Goal: Transaction & Acquisition: Purchase product/service

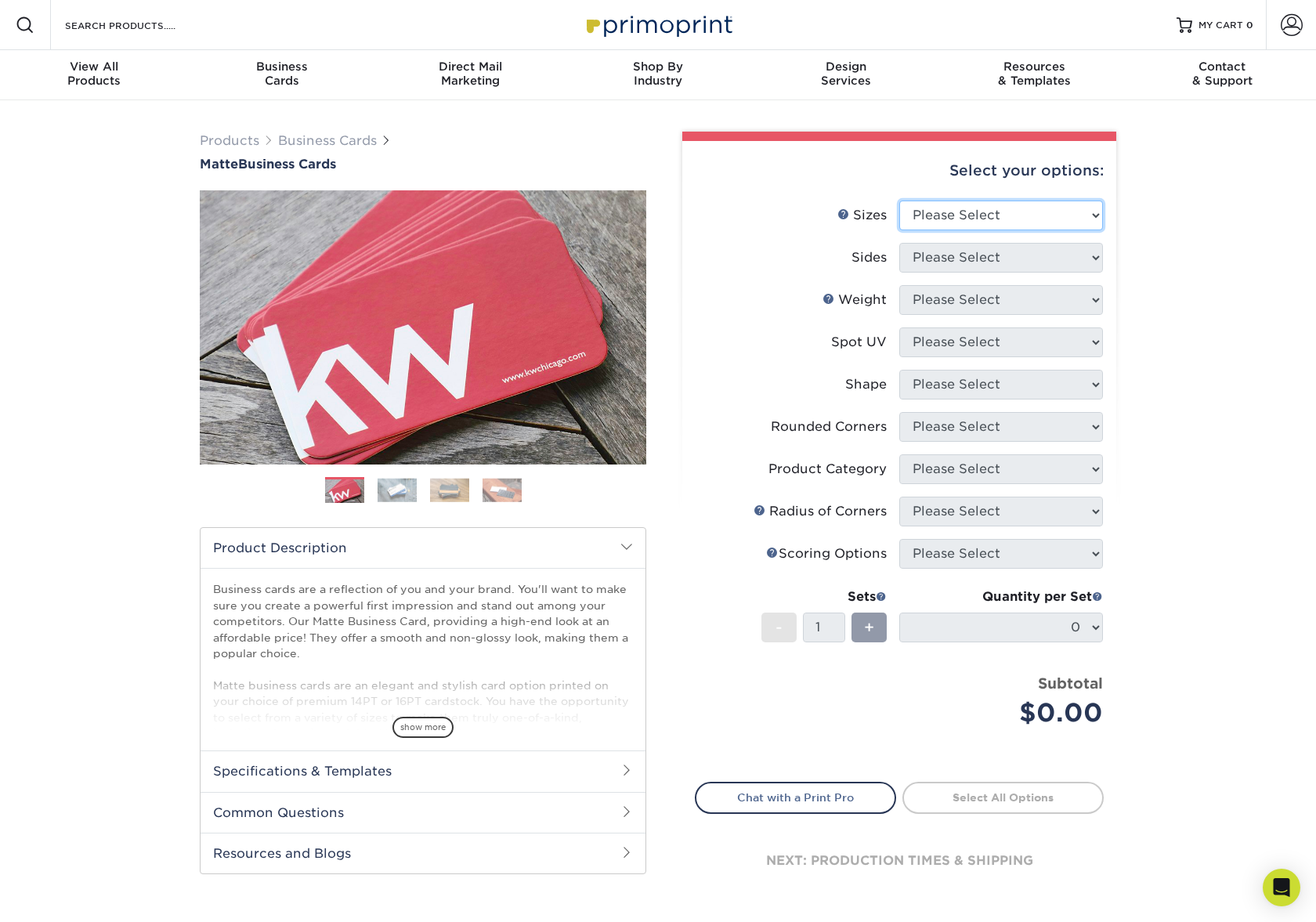
click at [950, 215] on select "Please Select 1.5" x 3.5" - Mini 1.75" x 3.5" - Mini 2" x 2" - Square 2" x 3" -…" at bounding box center [1001, 215] width 204 height 30
select select "2.00x3.50"
click at [899, 200] on select "Please Select 1.5" x 3.5" - Mini 1.75" x 3.5" - Mini 2" x 2" - Square 2" x 3" -…" at bounding box center [1001, 215] width 204 height 30
click at [1020, 267] on select "Please Select Print Both Sides Print Front Only" at bounding box center [1001, 257] width 204 height 30
select select "13abbda7-1d64-4f25-8bb2-c179b224825d"
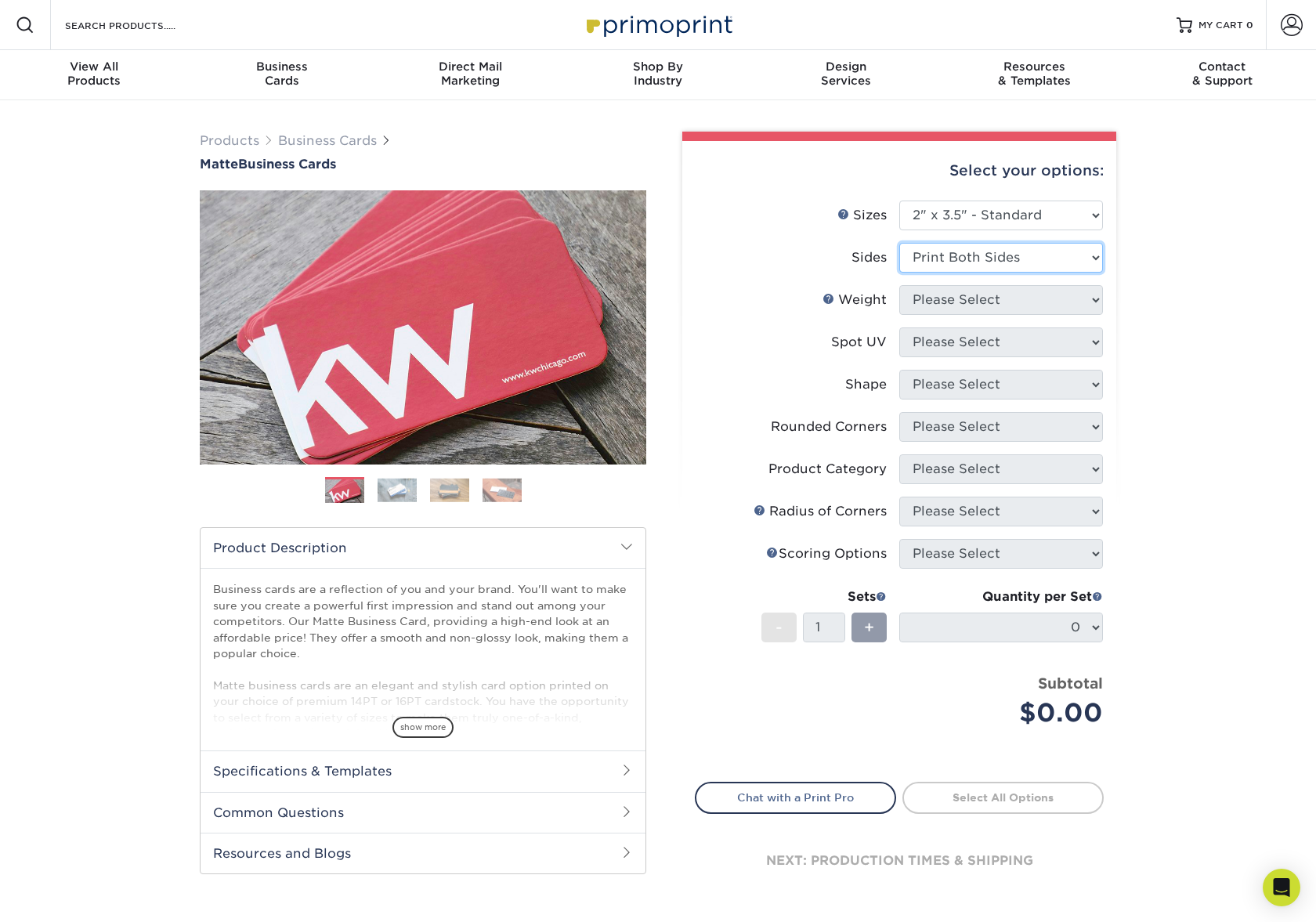
click at [899, 243] on select "Please Select Print Both Sides Print Front Only" at bounding box center [1001, 257] width 204 height 30
click at [976, 306] on select "Please Select 16PT 14PT" at bounding box center [1001, 299] width 204 height 30
select select "14PT"
click at [899, 285] on select "Please Select 16PT 14PT" at bounding box center [1001, 299] width 204 height 30
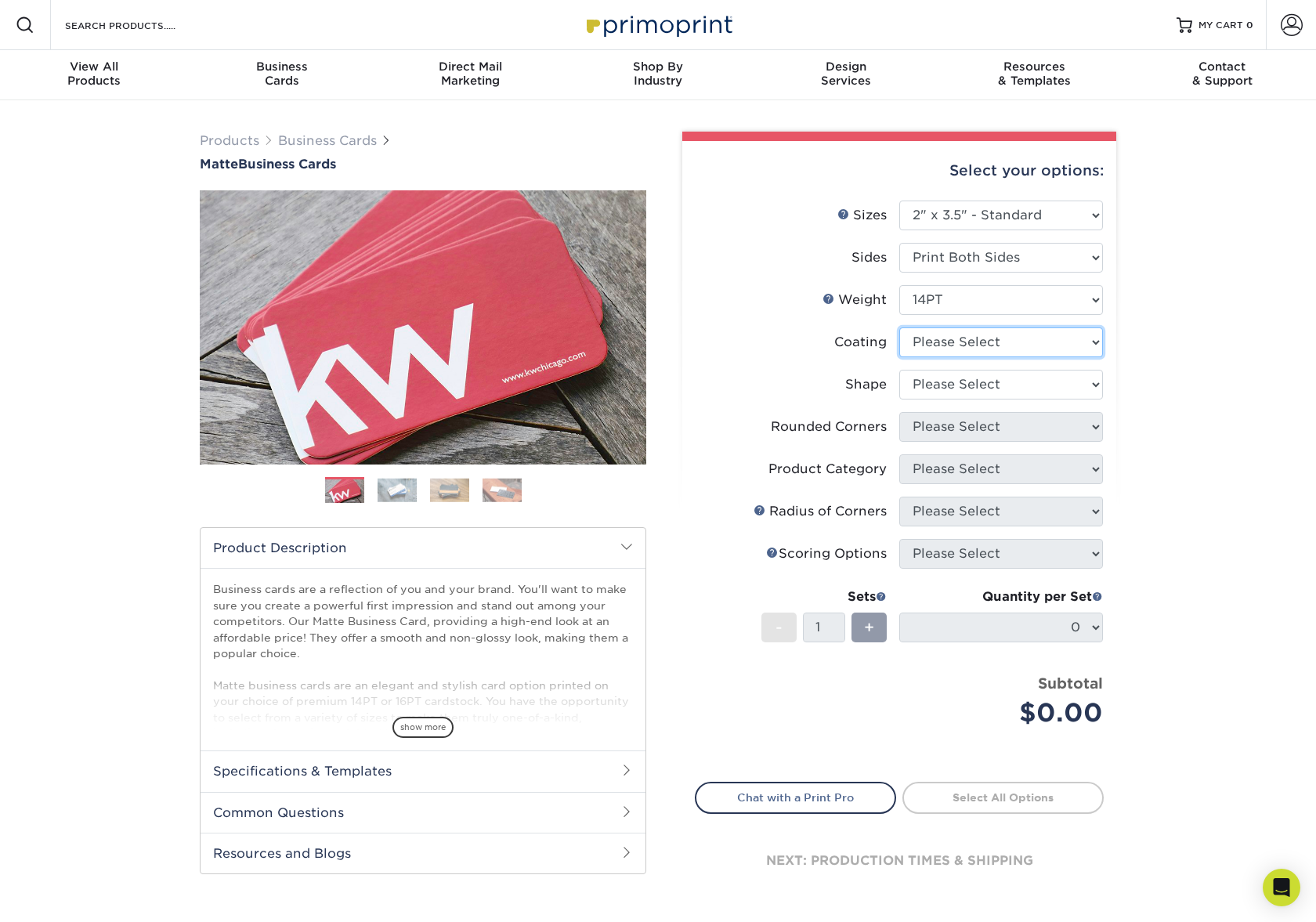
click at [949, 344] on select at bounding box center [1001, 342] width 204 height 30
select select "121bb7b5-3b4d-429f-bd8d-bbf80e953313"
click at [899, 327] on select at bounding box center [1001, 342] width 204 height 30
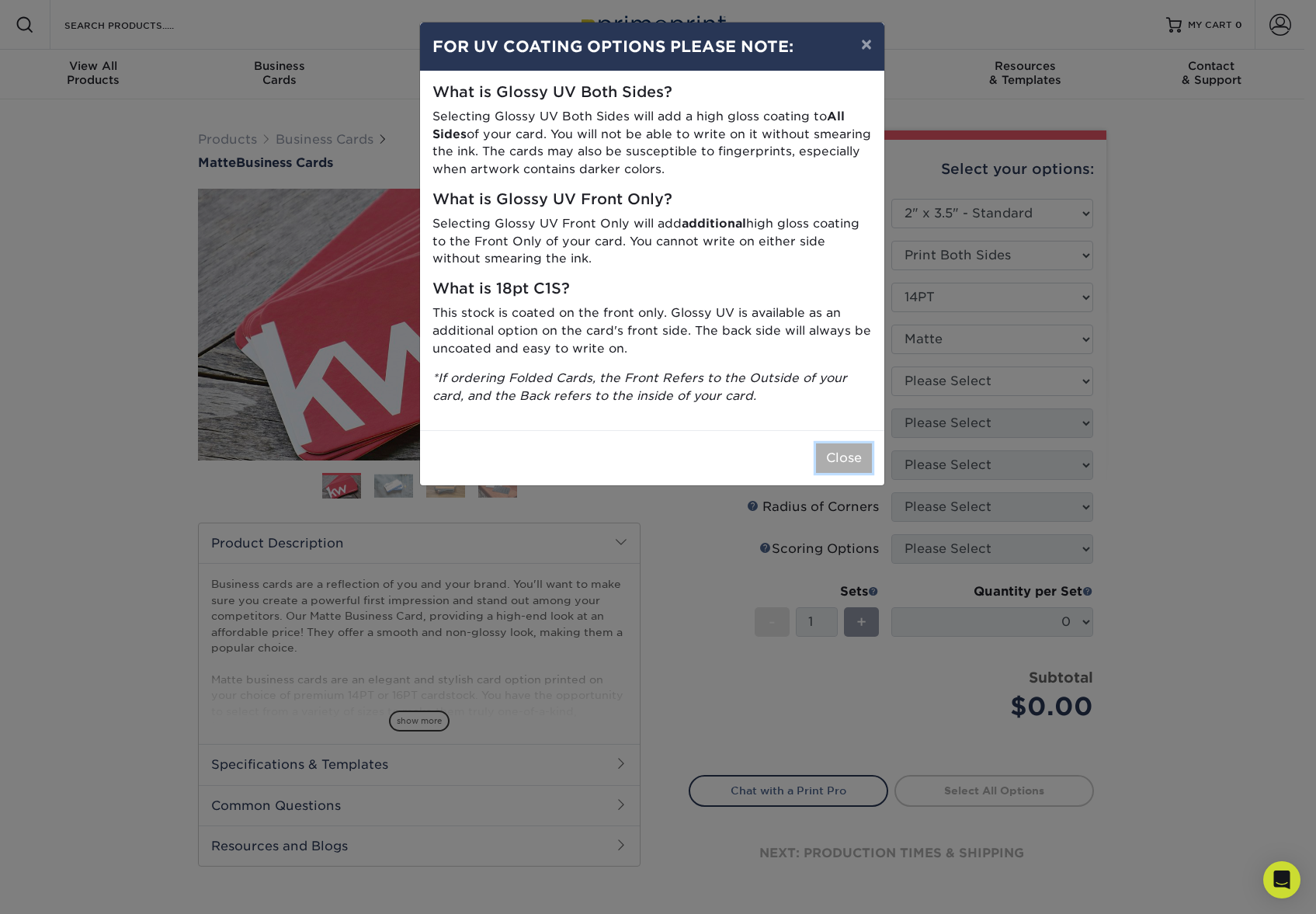
click at [830, 452] on button "Close" at bounding box center [844, 458] width 56 height 29
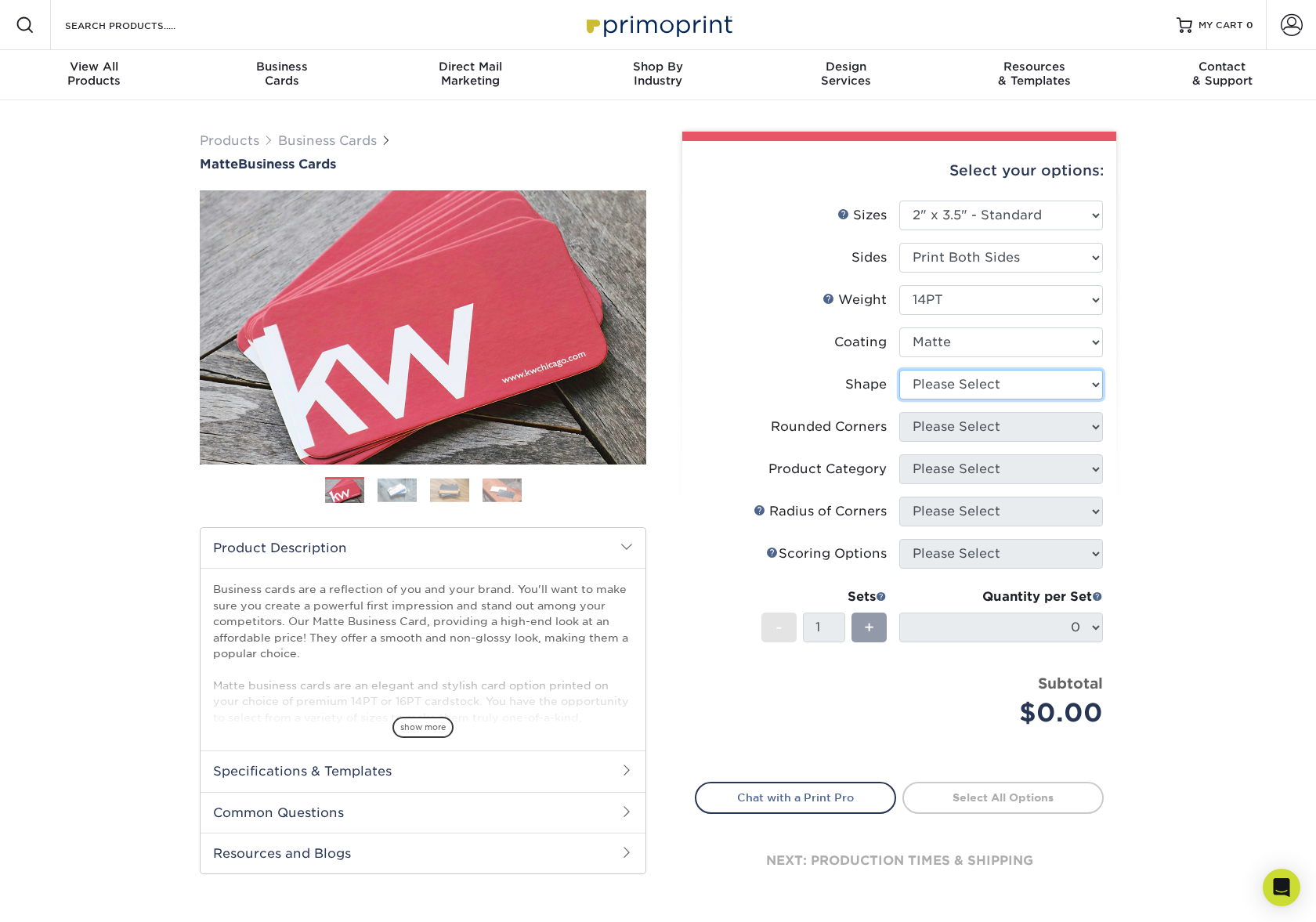
click at [946, 386] on select "Please Select Standard" at bounding box center [1001, 384] width 204 height 30
select select "standard"
click at [899, 370] on select "Please Select Standard" at bounding box center [1001, 384] width 204 height 30
click at [953, 439] on select "Please Select Yes - Round 2 Corners Yes - Round 4 Corners No" at bounding box center [1001, 426] width 204 height 30
select select "0"
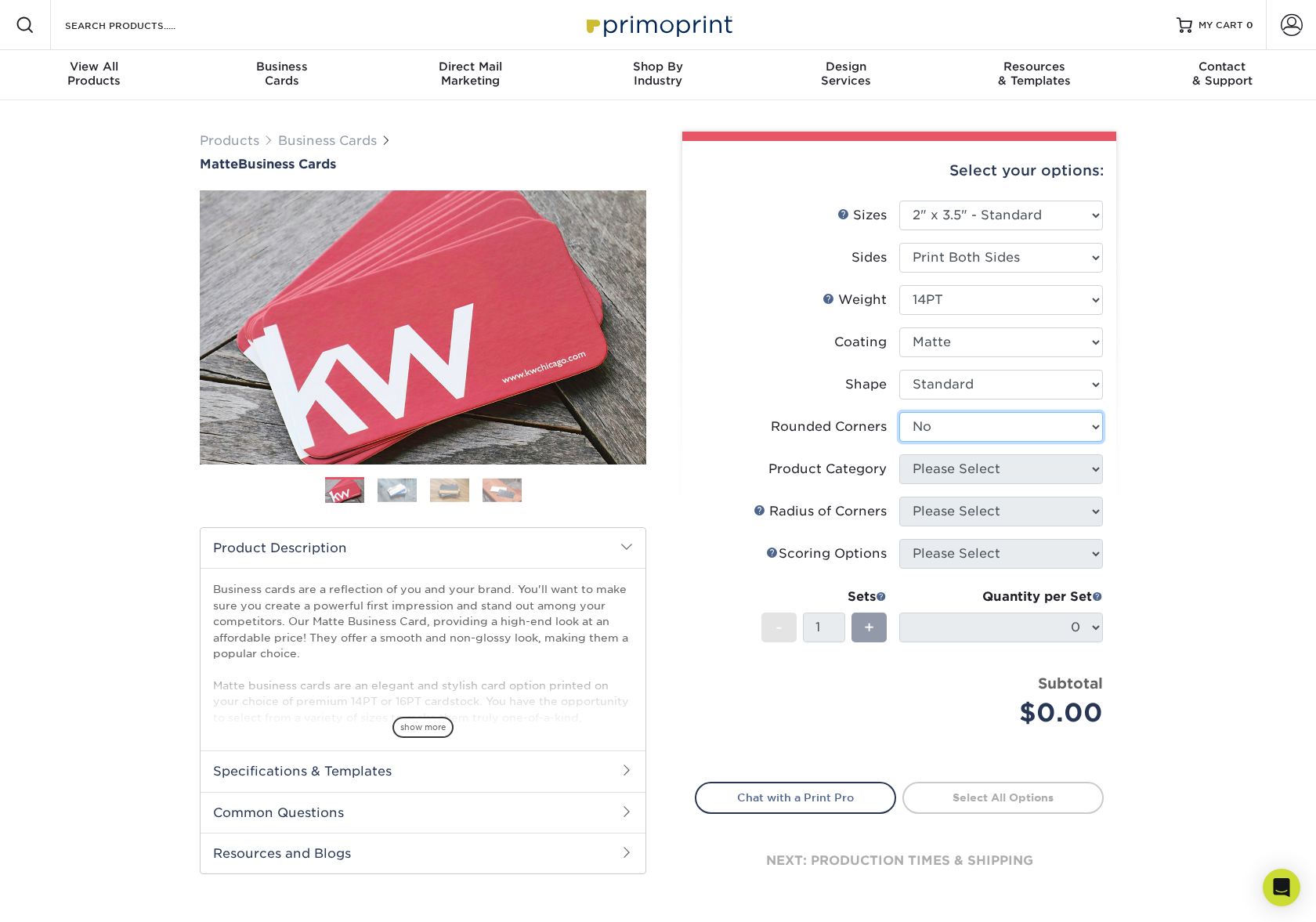
click at [899, 412] on select "Please Select Yes - Round 2 Corners Yes - Round 4 Corners No" at bounding box center [1001, 426] width 204 height 30
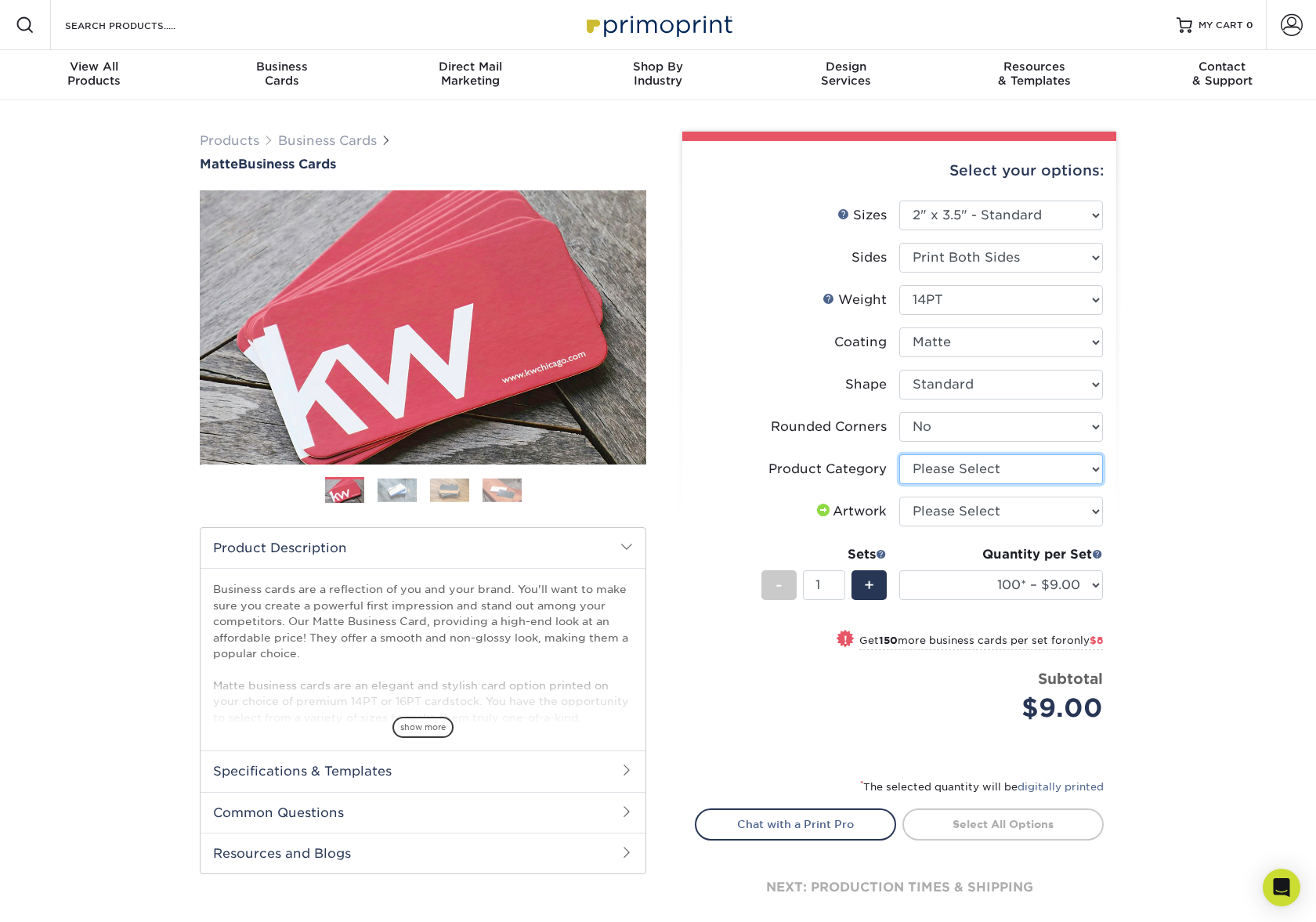
click at [932, 473] on select "Please Select Business Cards" at bounding box center [1001, 469] width 204 height 30
select select "3b5148f1-0588-4f88-a218-97bcfdce65c1"
click at [899, 454] on select "Please Select Business Cards" at bounding box center [1001, 469] width 204 height 30
click at [929, 510] on select "Please Select I will upload files I need a design - $100" at bounding box center [1001, 511] width 204 height 30
select select "upload"
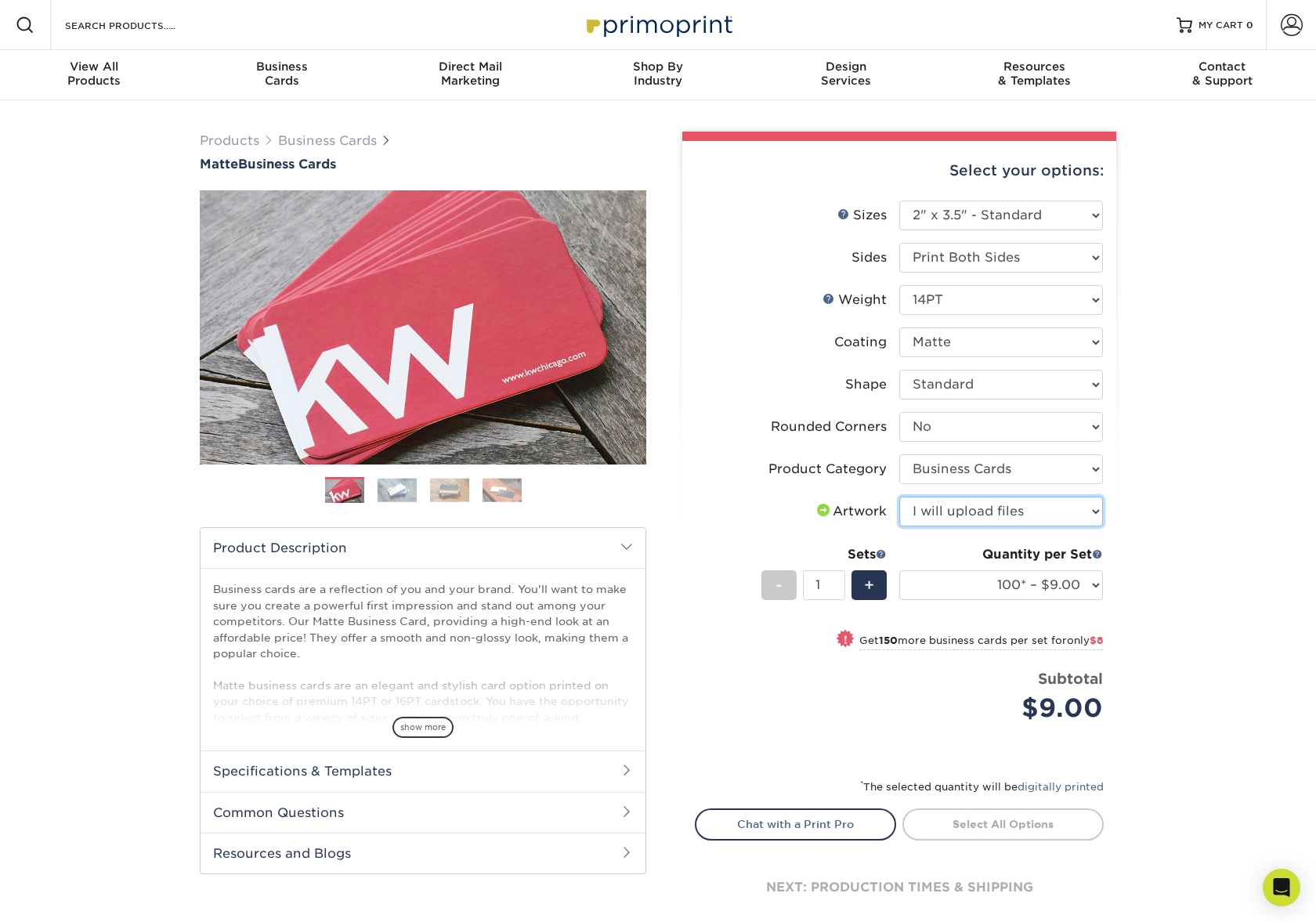
click at [899, 497] on select "Please Select I will upload files I need a design - $100" at bounding box center [1001, 511] width 204 height 30
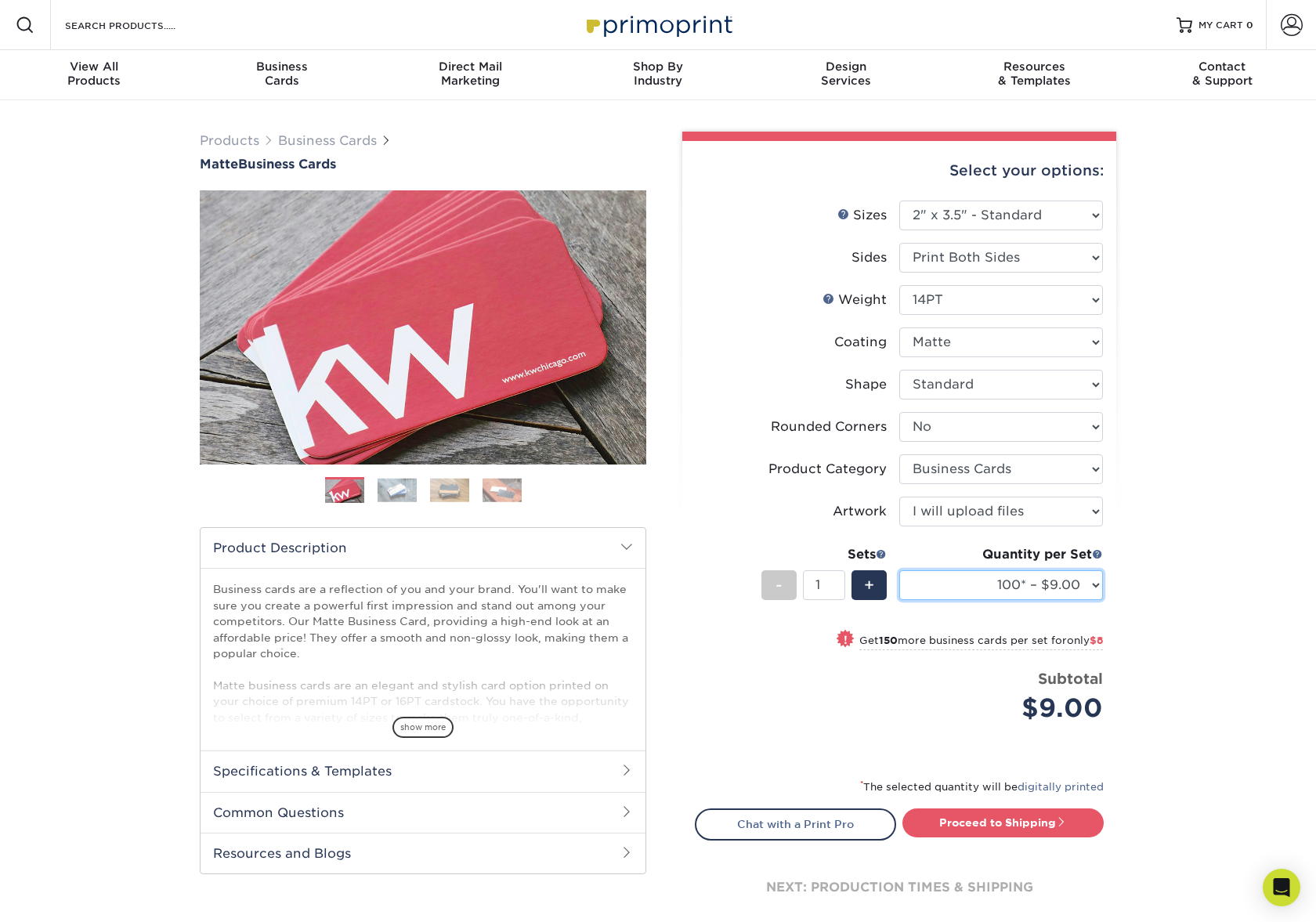
click at [1082, 582] on select "100* – $9.00 250* – $17.00 500 – $33.00 1000 – $42.00 2500 – $75.00 5000 – $143…" at bounding box center [1001, 584] width 204 height 30
select select "250* – $17.00"
click at [899, 570] on select "100* – $9.00 250* – $17.00 500 – $33.00 1000 – $42.00 2500 – $75.00 5000 – $143…" at bounding box center [1001, 584] width 204 height 30
click at [974, 837] on div "Proceed to Shipping" at bounding box center [1007, 824] width 217 height 31
click at [977, 833] on link "Proceed to Shipping" at bounding box center [1003, 822] width 201 height 28
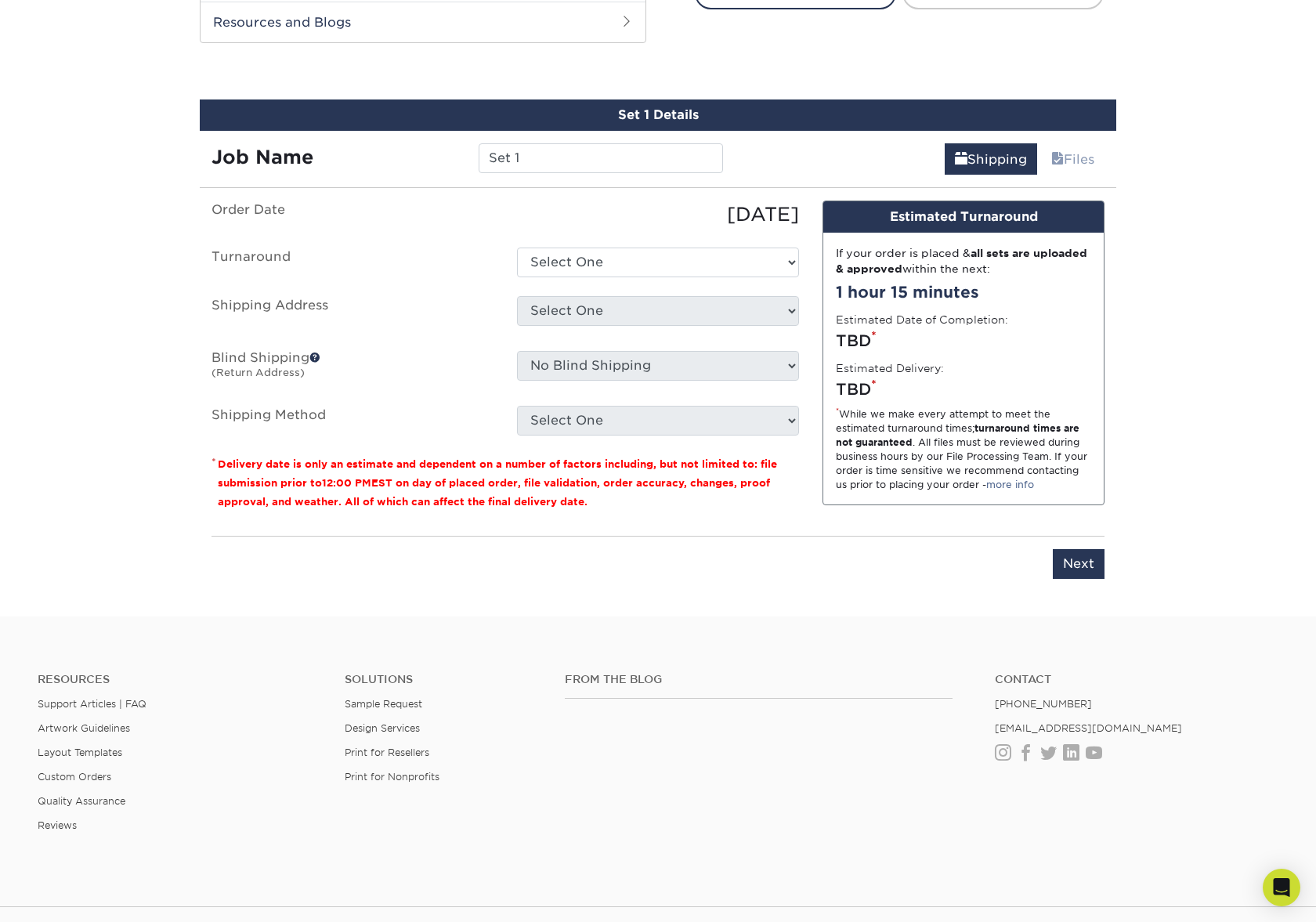
scroll to position [851, 0]
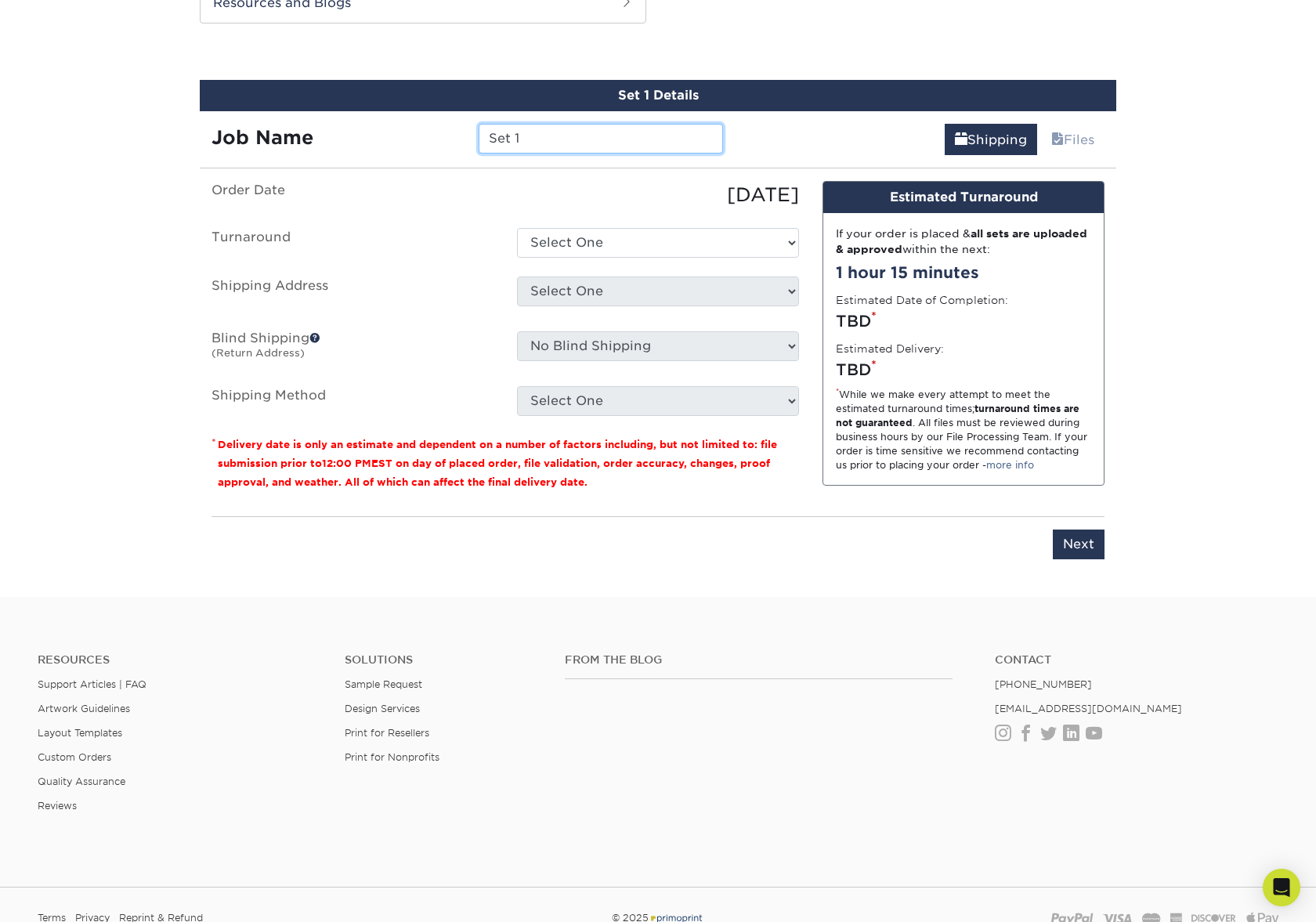
click at [567, 146] on input "Set 1" at bounding box center [600, 138] width 244 height 30
type input "Business Cards — [PERSON_NAME]"
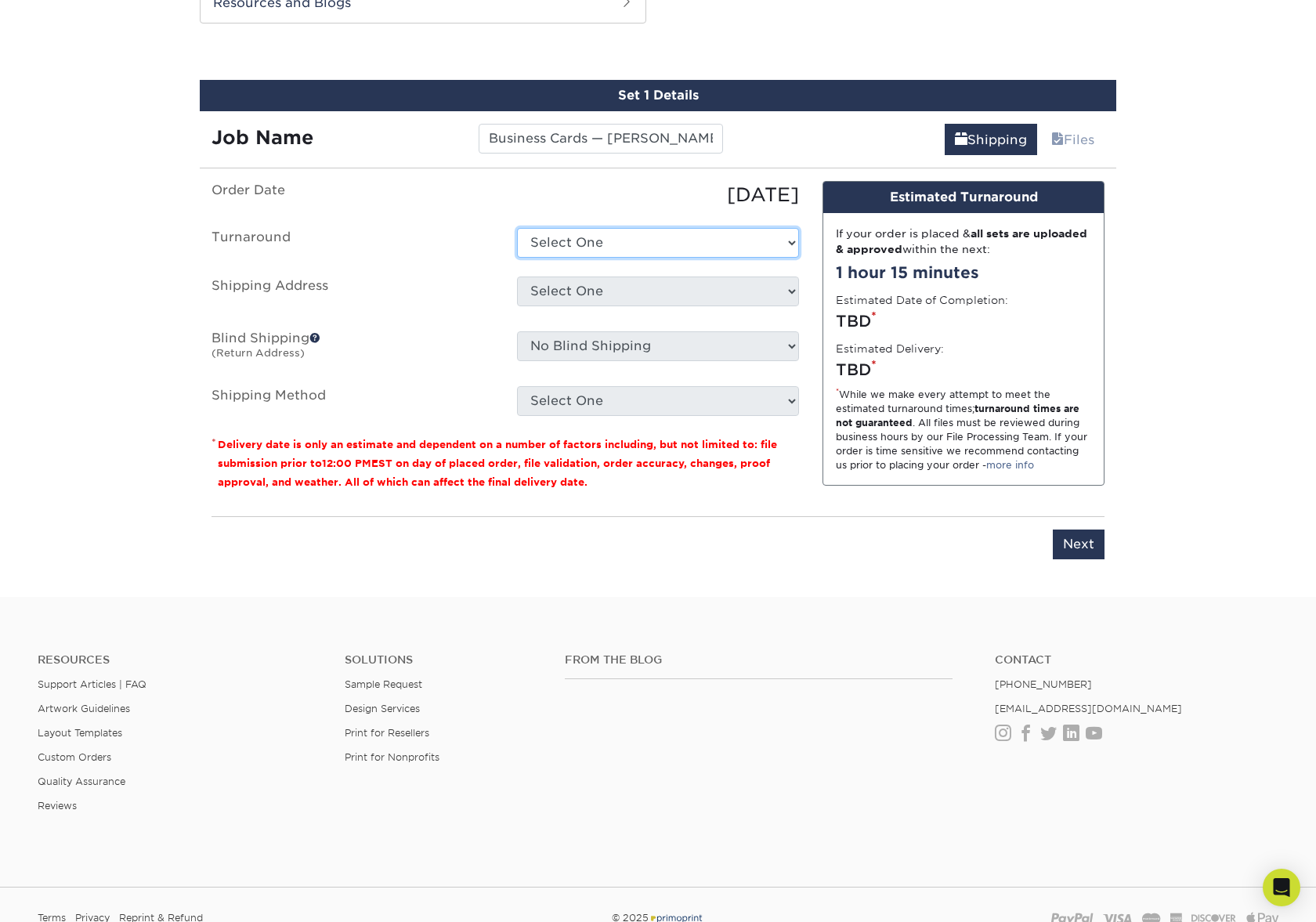
click at [568, 244] on select "Select One 2-4 Business Days 2 Day Next Business Day" at bounding box center [657, 243] width 282 height 30
select select "56f96fba-ecd4-4e1b-a4a4-6bff8fef1ff9"
click at [517, 228] on select "Select One 2-4 Business Days 2 Day Next Business Day" at bounding box center [657, 243] width 282 height 30
click at [559, 283] on select "Select One + Add New Address - Login" at bounding box center [657, 291] width 282 height 30
click at [517, 277] on select "Select One + Add New Address - Login" at bounding box center [657, 291] width 282 height 30
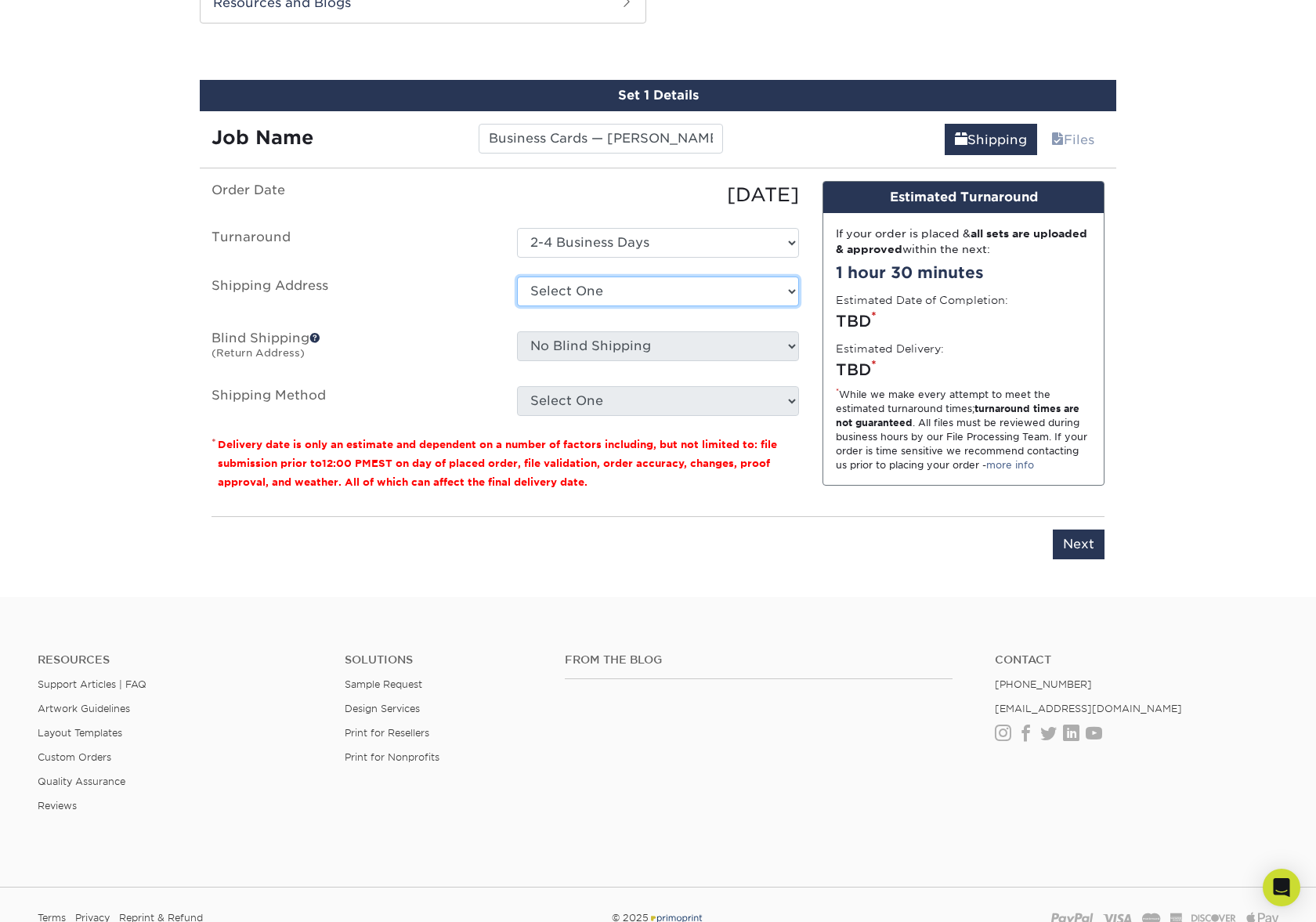
click at [568, 283] on select "Select One + Add New Address - Login" at bounding box center [657, 291] width 282 height 30
click at [517, 306] on select "Select One + Add New Address - Login" at bounding box center [657, 291] width 282 height 30
select select "-1"
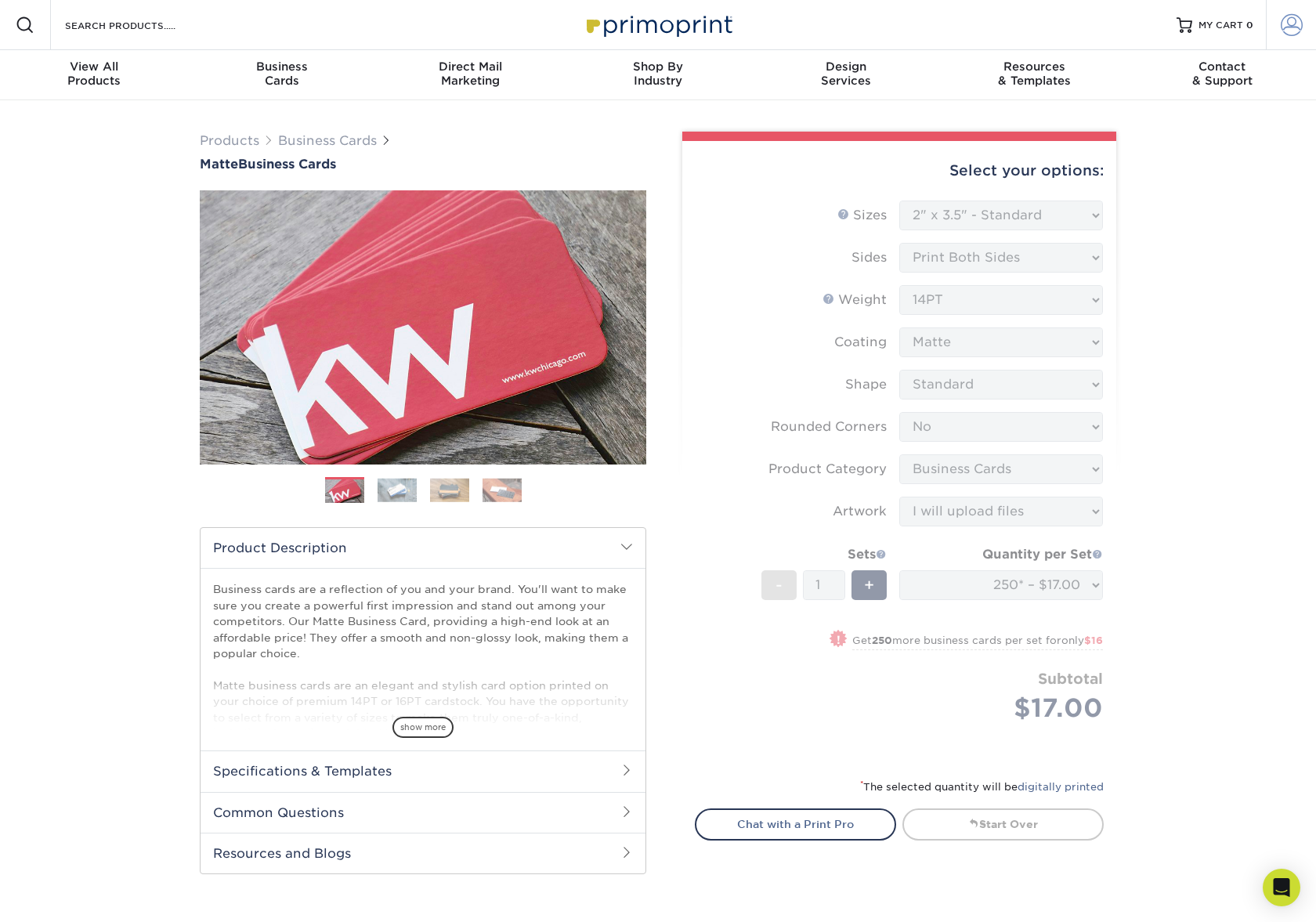
click at [1297, 21] on span at bounding box center [1292, 25] width 22 height 22
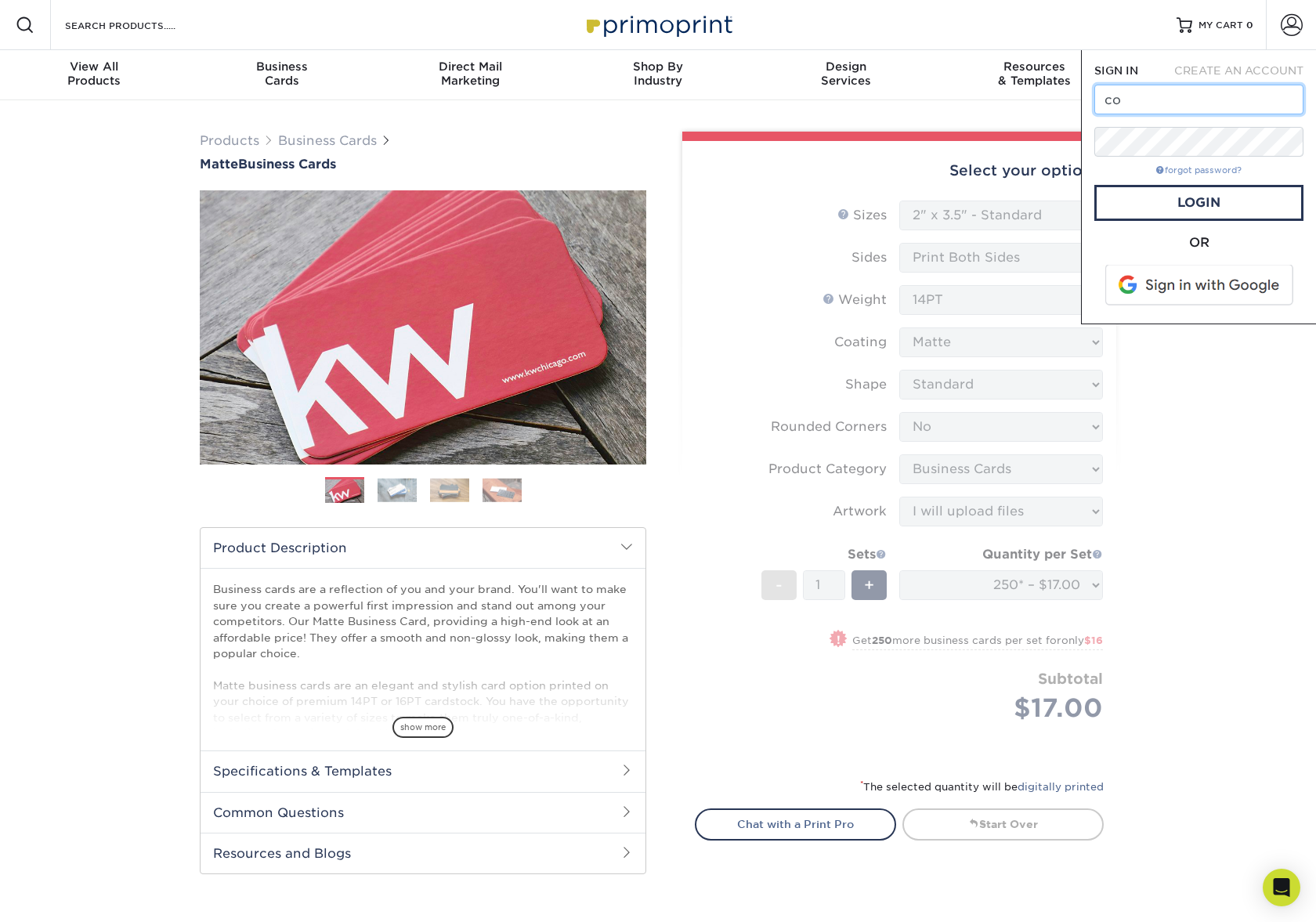
type input "c"
type input "design@cosi.org"
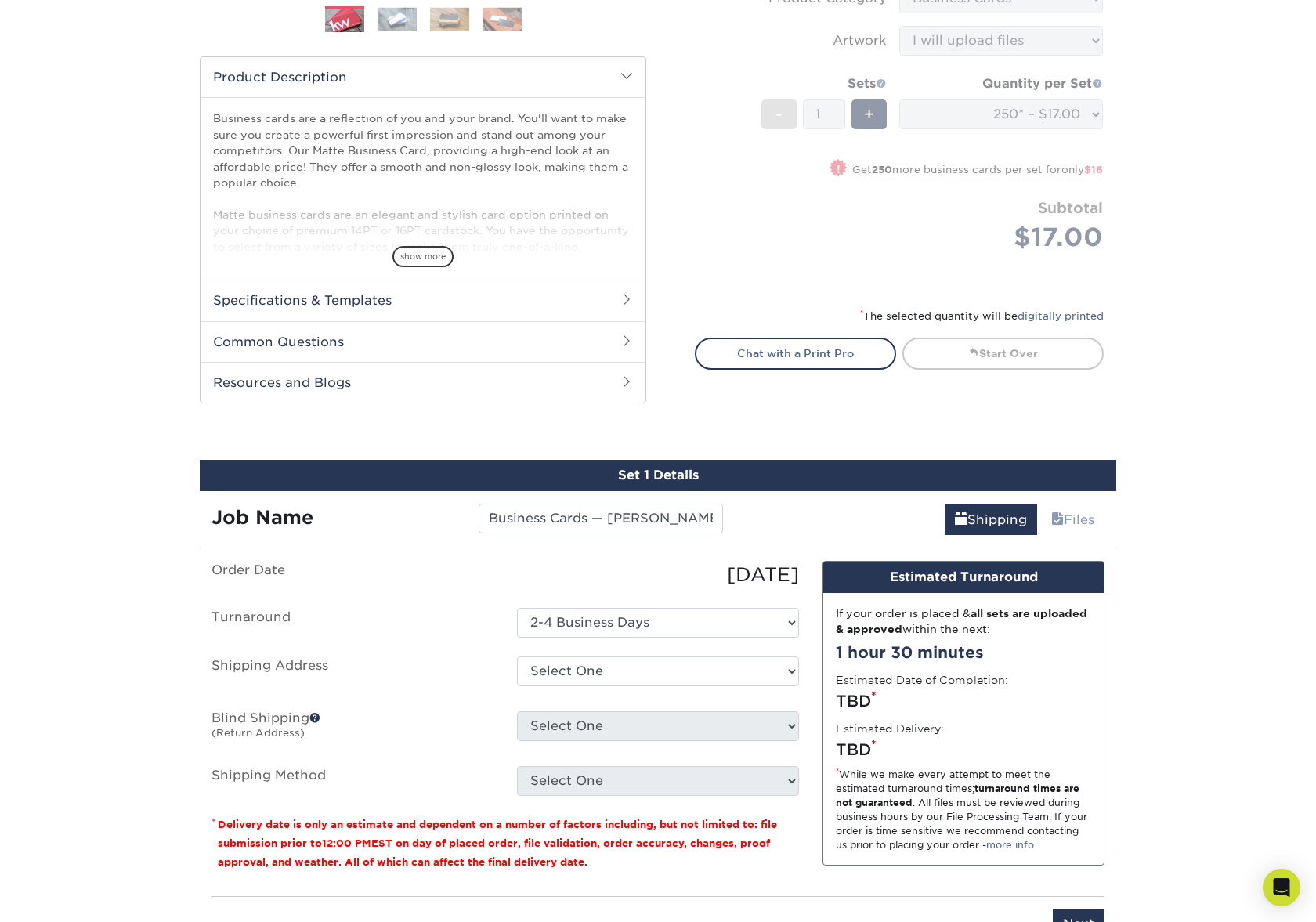
scroll to position [805, 0]
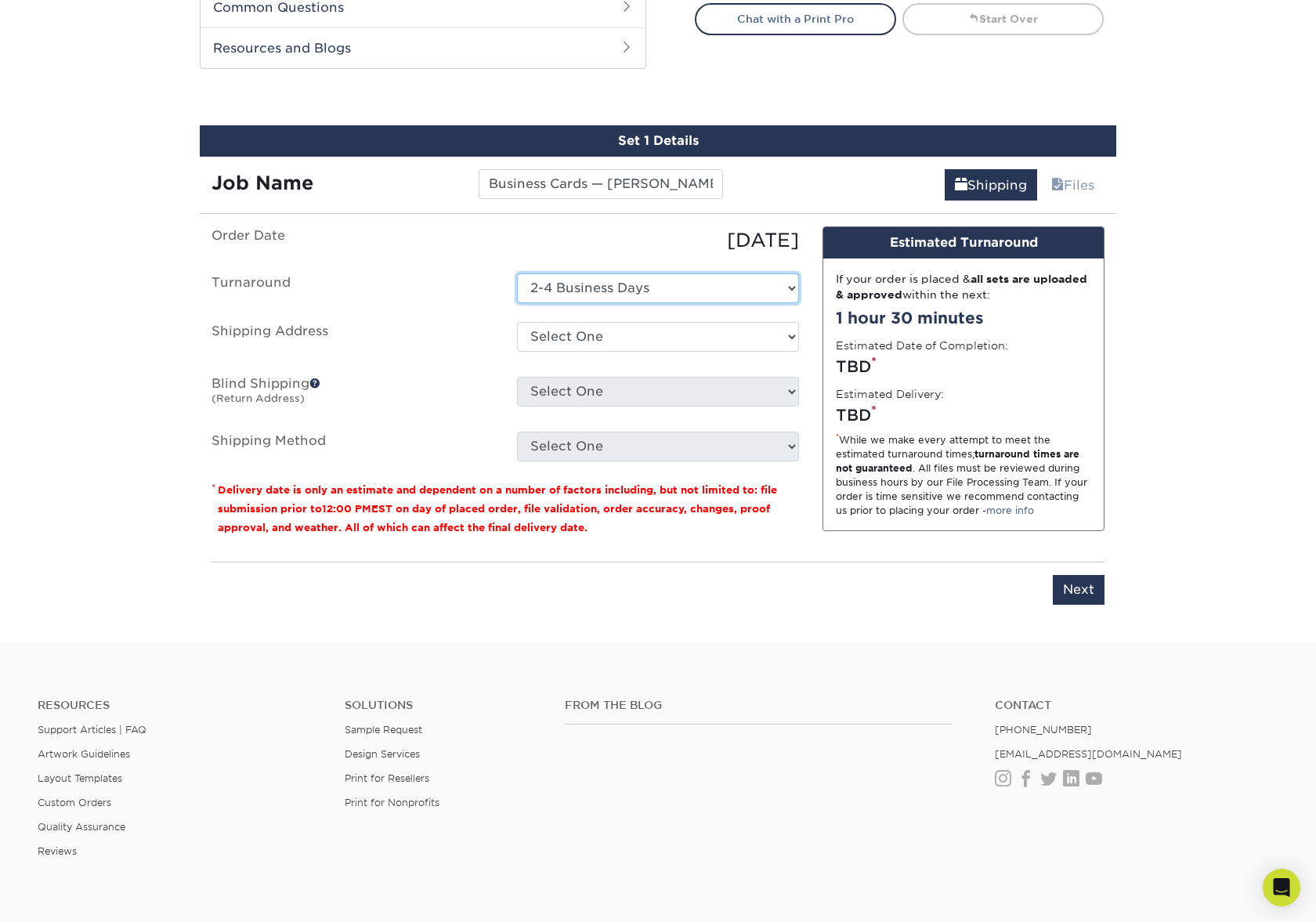
click at [639, 287] on select "Select One 2-4 Business Days 2 Day Next Business Day" at bounding box center [657, 288] width 282 height 30
click at [517, 273] on select "Select One 2-4 Business Days 2 Day Next Business Day" at bounding box center [657, 288] width 282 height 30
click at [625, 312] on ul "Order Date 10/08/2025 Turnaround Select One 2-4 Business Days 2 Day Next Busine…" at bounding box center [505, 344] width 588 height 235
click at [625, 330] on select "Select One 333 W BROAD ST, COLUMBUS, OH 333 W BROAD ST, COLUMBUS, OH 2246 CITYG…" at bounding box center [657, 337] width 282 height 30
select select "138925"
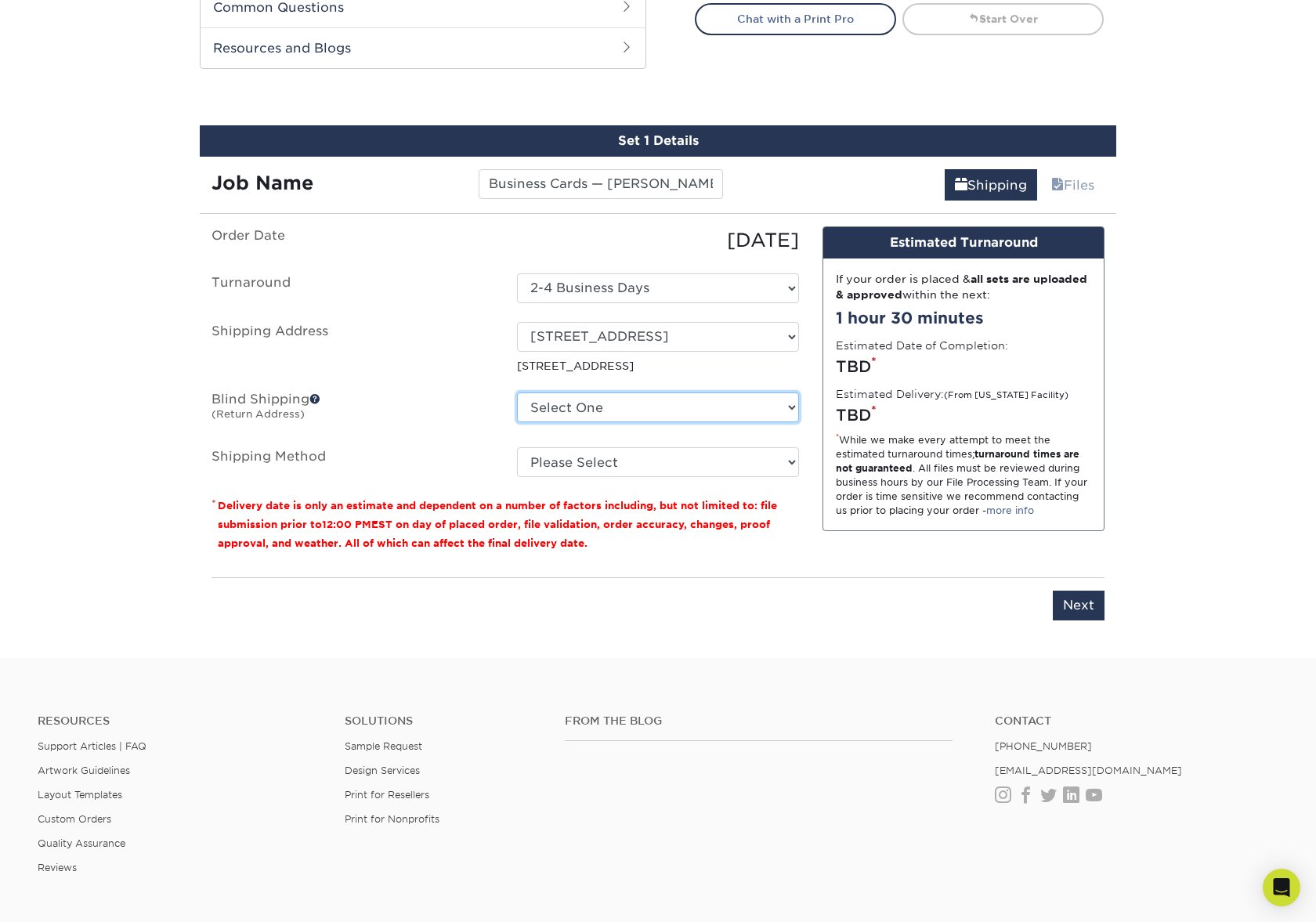
click at [623, 414] on select "Select One 333 W BROAD ST, COLUMBUS, OH 333 W BROAD ST, COLUMBUS, OH 2246 CITYG…" at bounding box center [657, 407] width 282 height 30
click at [517, 392] on select "Select One 333 W BROAD ST, COLUMBUS, OH 333 W BROAD ST, COLUMBUS, OH 2246 CITYG…" at bounding box center [657, 407] width 282 height 30
click at [630, 464] on select "Please Select Ground Shipping (+$7.84) 3 Day Shipping Service (+$15.36) 2 Day A…" at bounding box center [657, 462] width 282 height 30
select select "03"
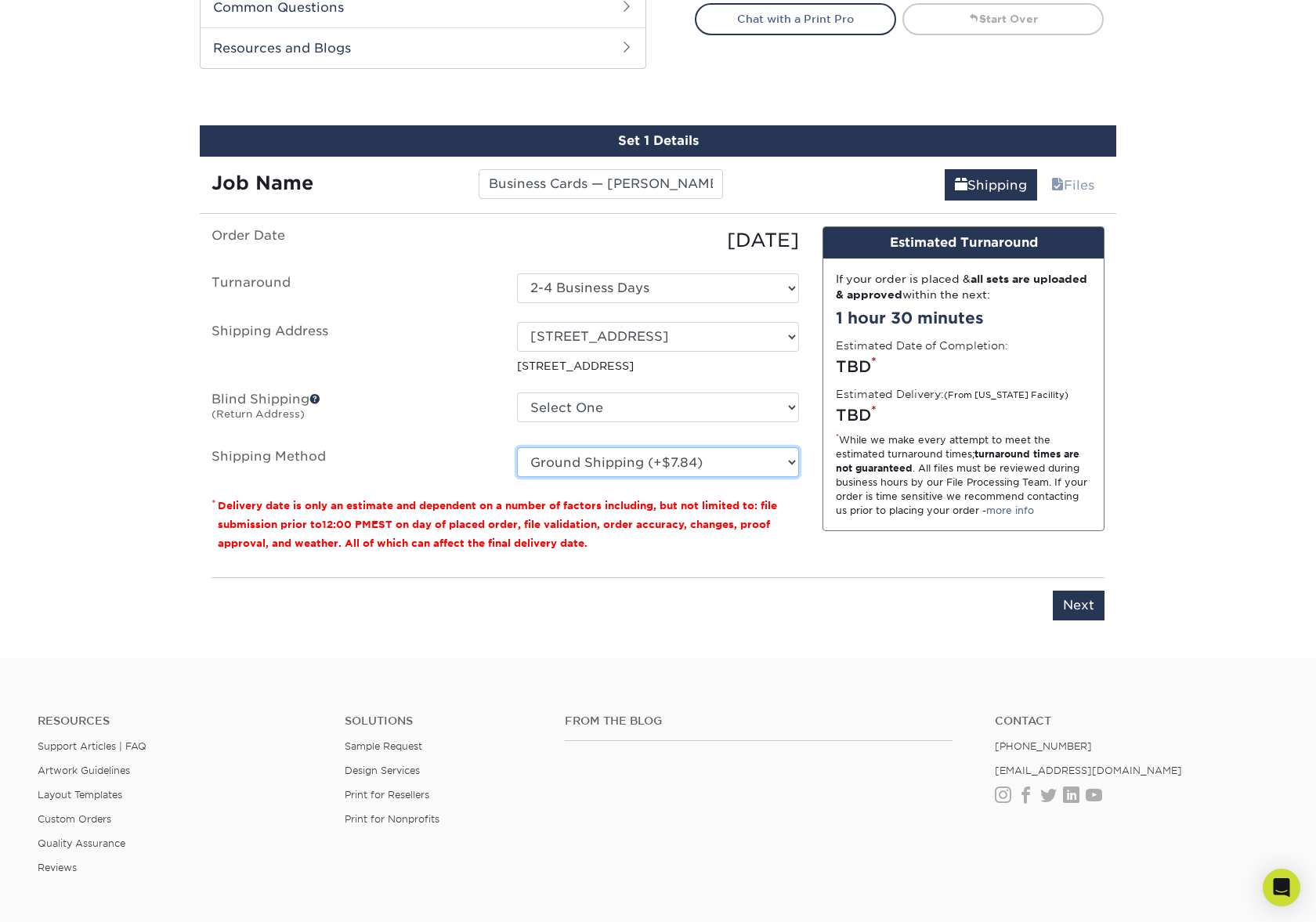
click at [517, 447] on select "Please Select Ground Shipping (+$7.84) 3 Day Shipping Service (+$15.36) 2 Day A…" at bounding box center [657, 462] width 282 height 30
click at [1083, 603] on input "Next" at bounding box center [1078, 605] width 52 height 30
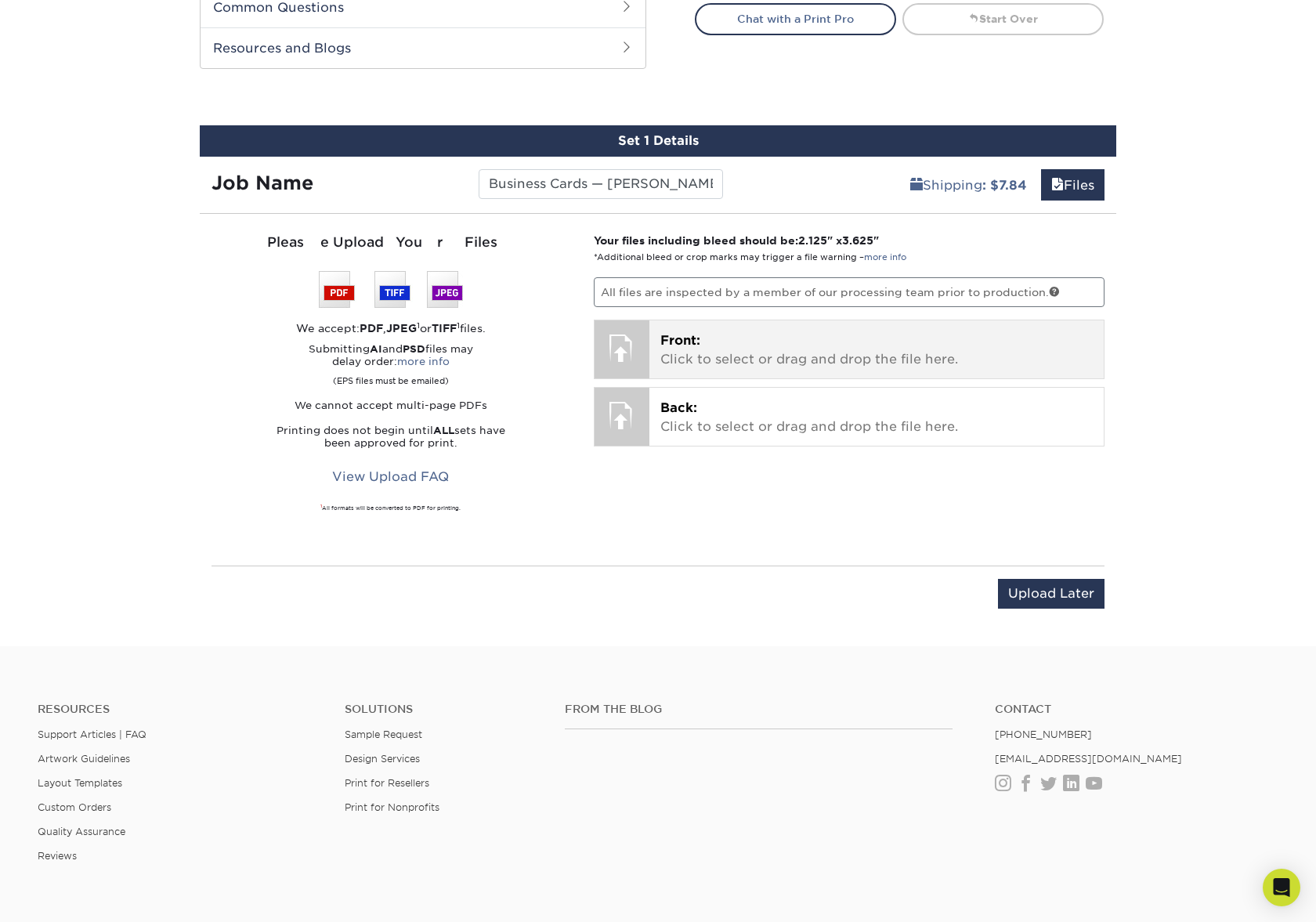
click at [679, 343] on span "Front:" at bounding box center [680, 341] width 40 height 15
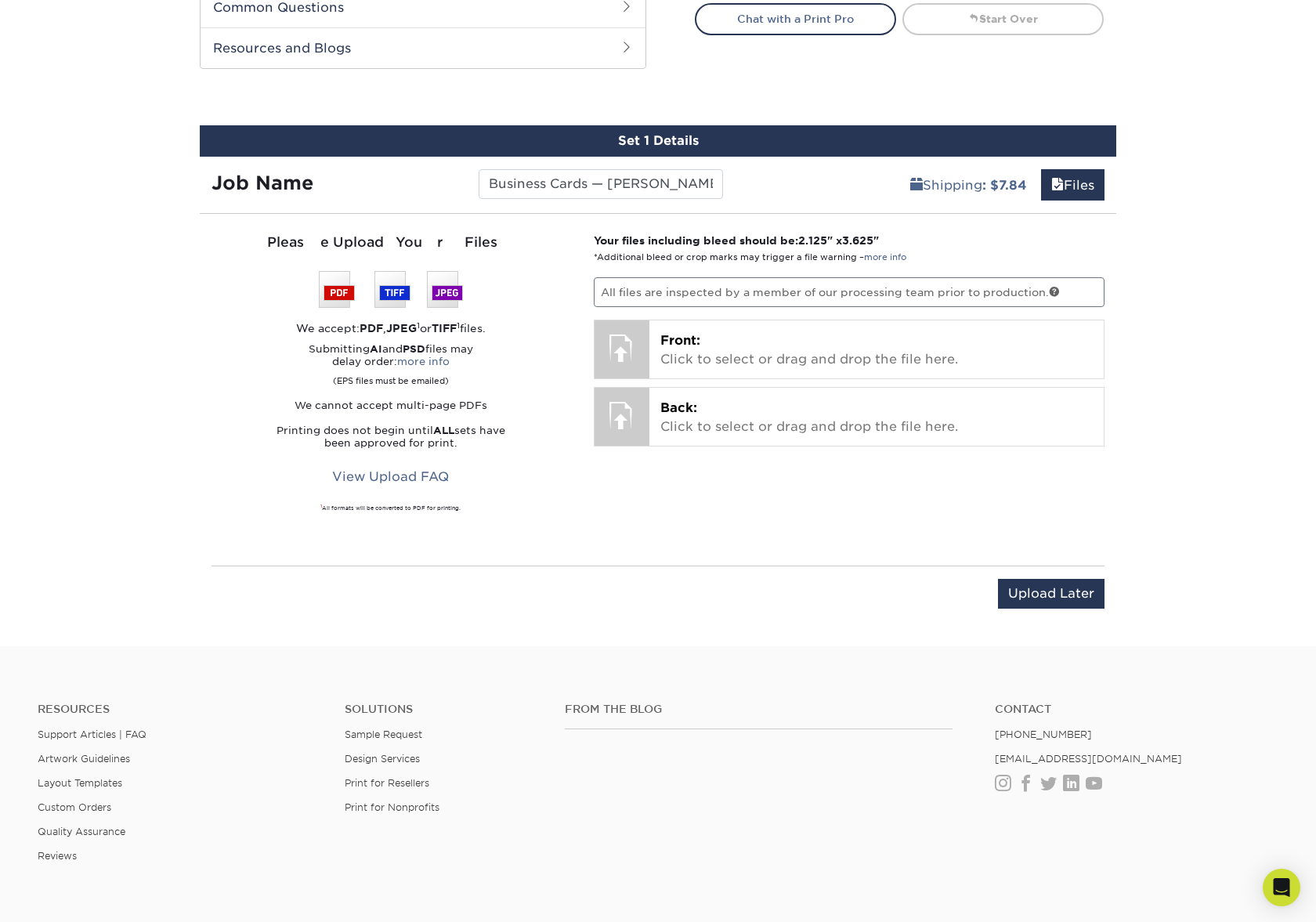
click at [544, 367] on p "Submitting AI and PSD files may delay order: more info (EPS files must be email…" at bounding box center [391, 365] width 359 height 44
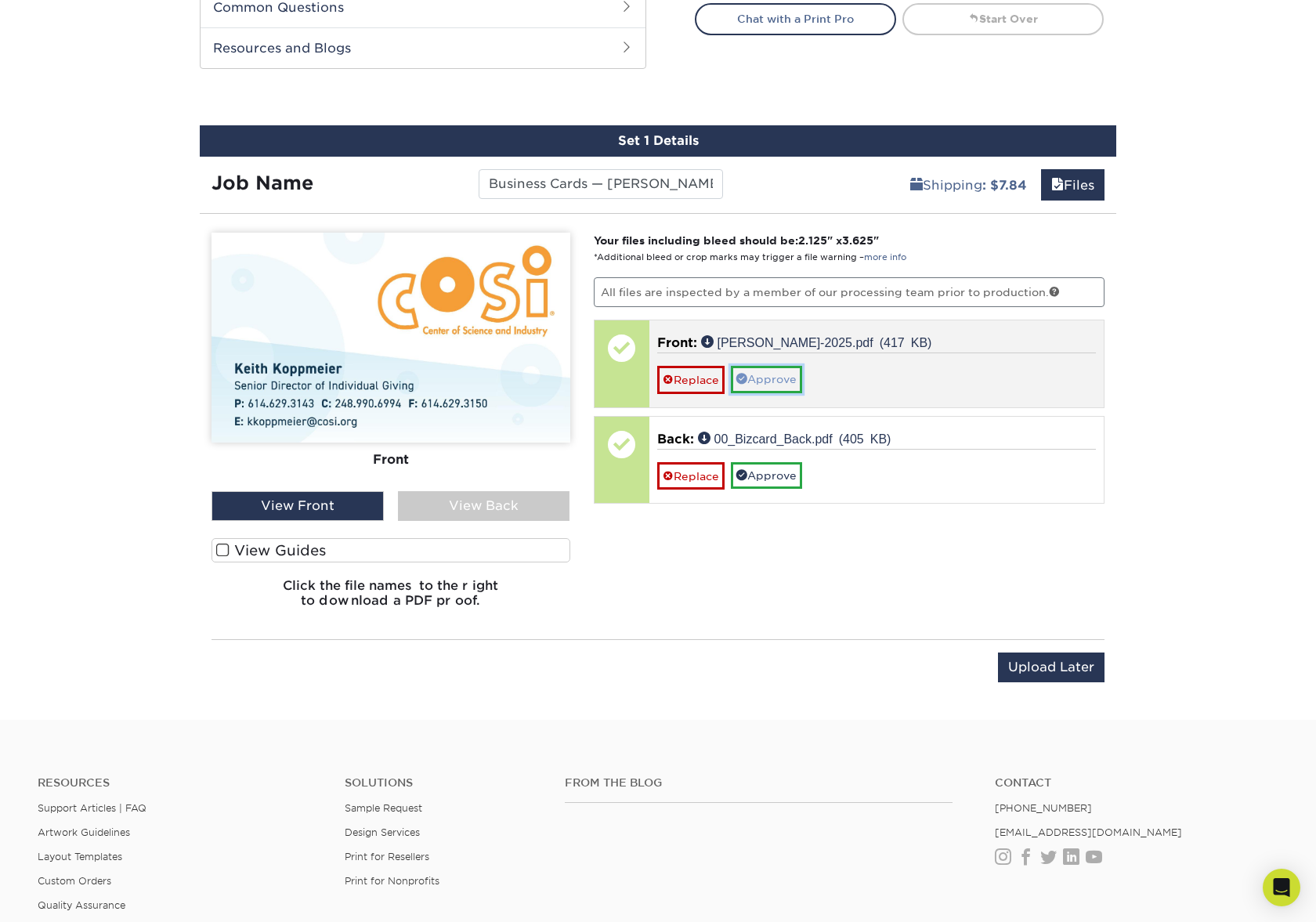
click at [765, 388] on link "Approve" at bounding box center [766, 379] width 71 height 26
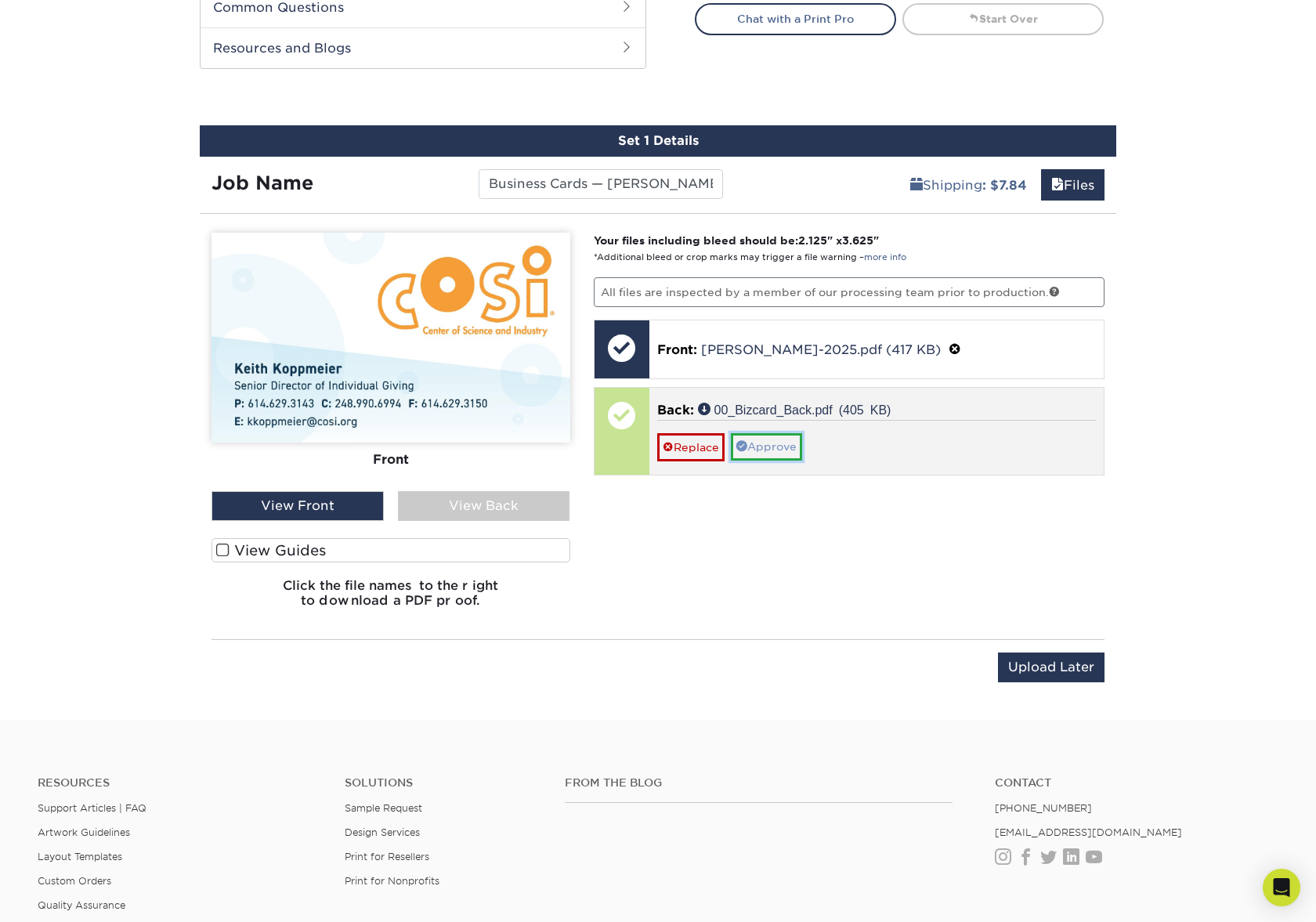
click at [765, 438] on link "Approve" at bounding box center [766, 446] width 71 height 26
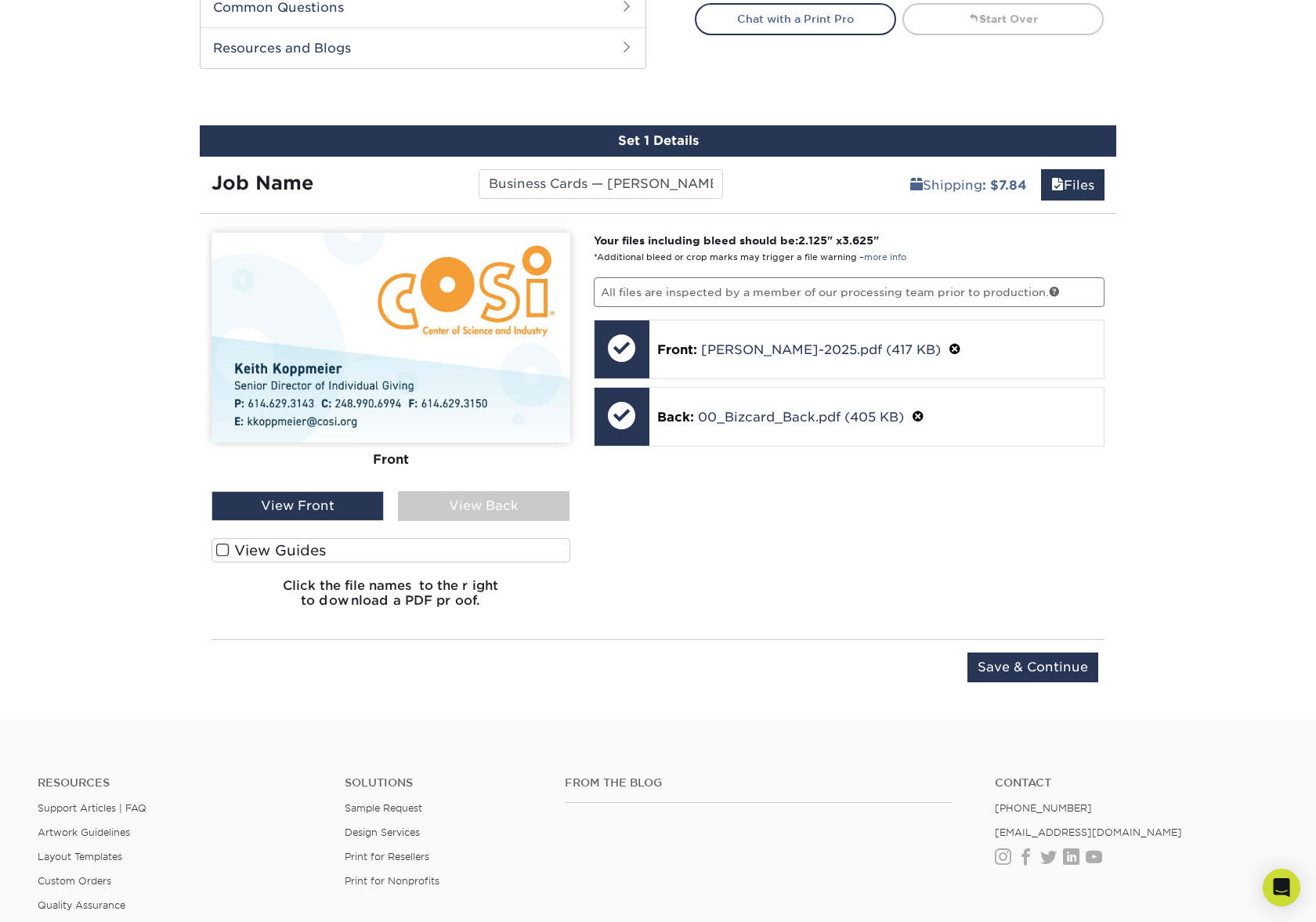
click at [499, 505] on div "View Back" at bounding box center [485, 506] width 173 height 30
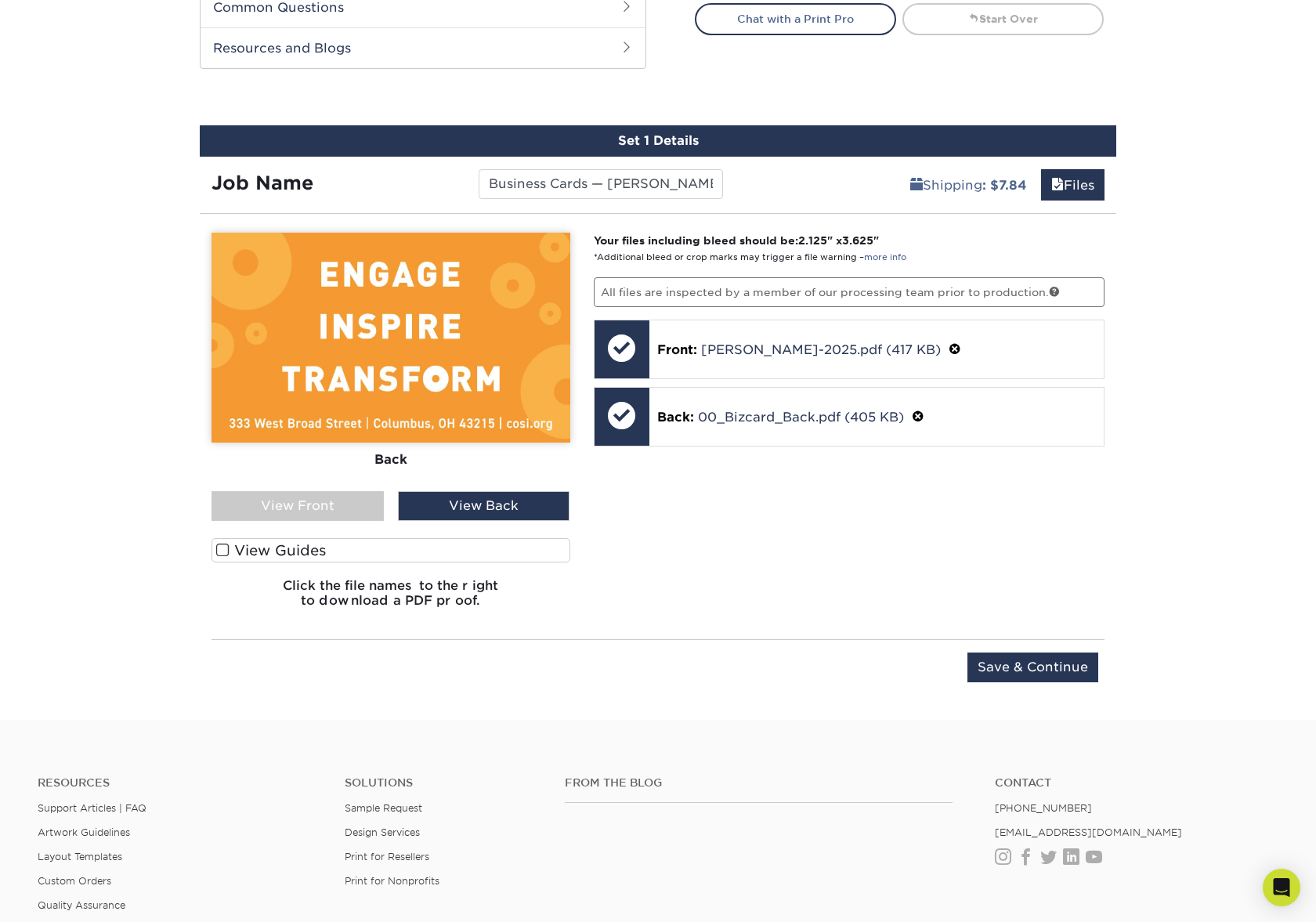
click at [352, 501] on div "View Front" at bounding box center [298, 506] width 173 height 30
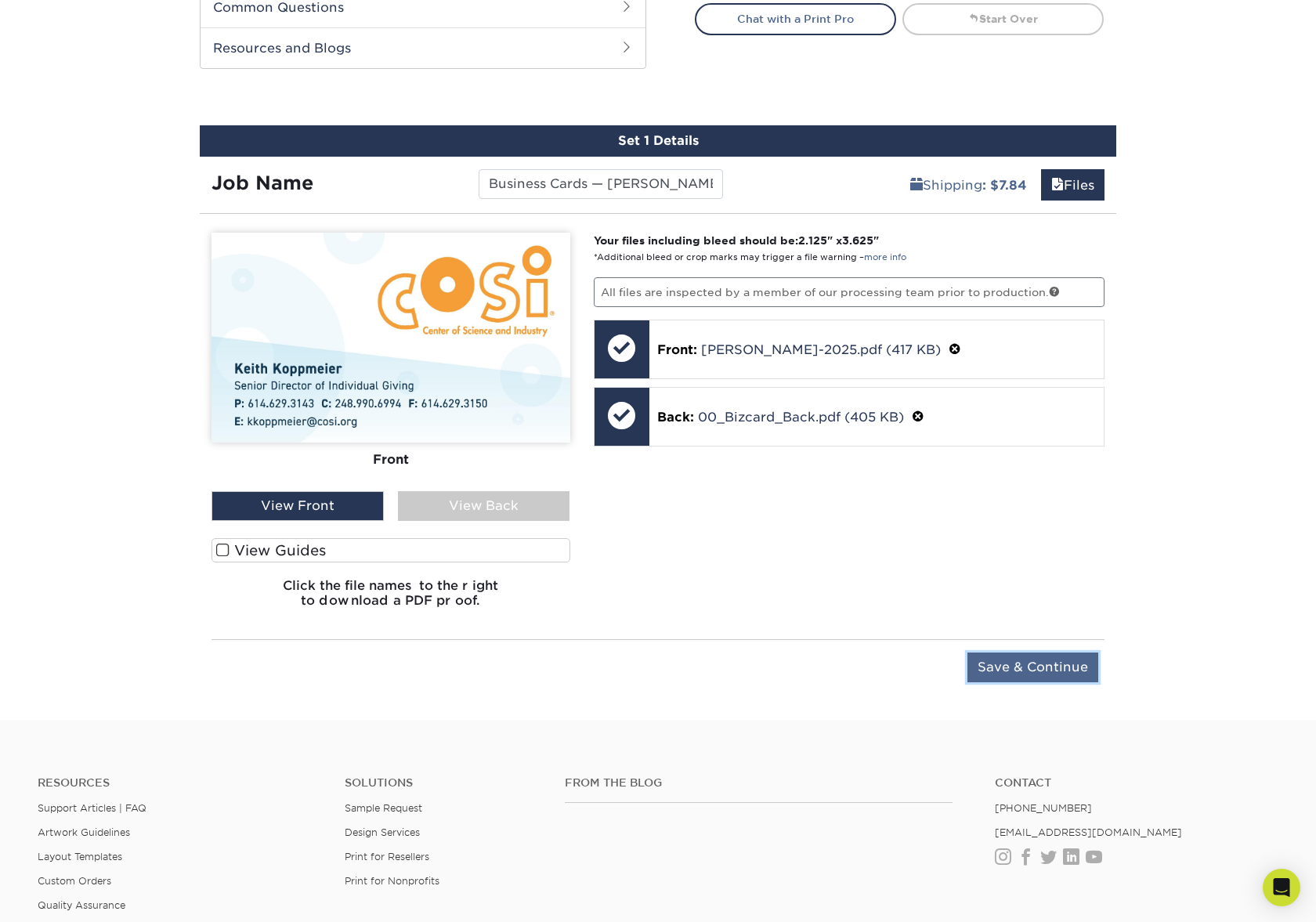
click at [1005, 658] on input "Save & Continue" at bounding box center [1033, 667] width 131 height 30
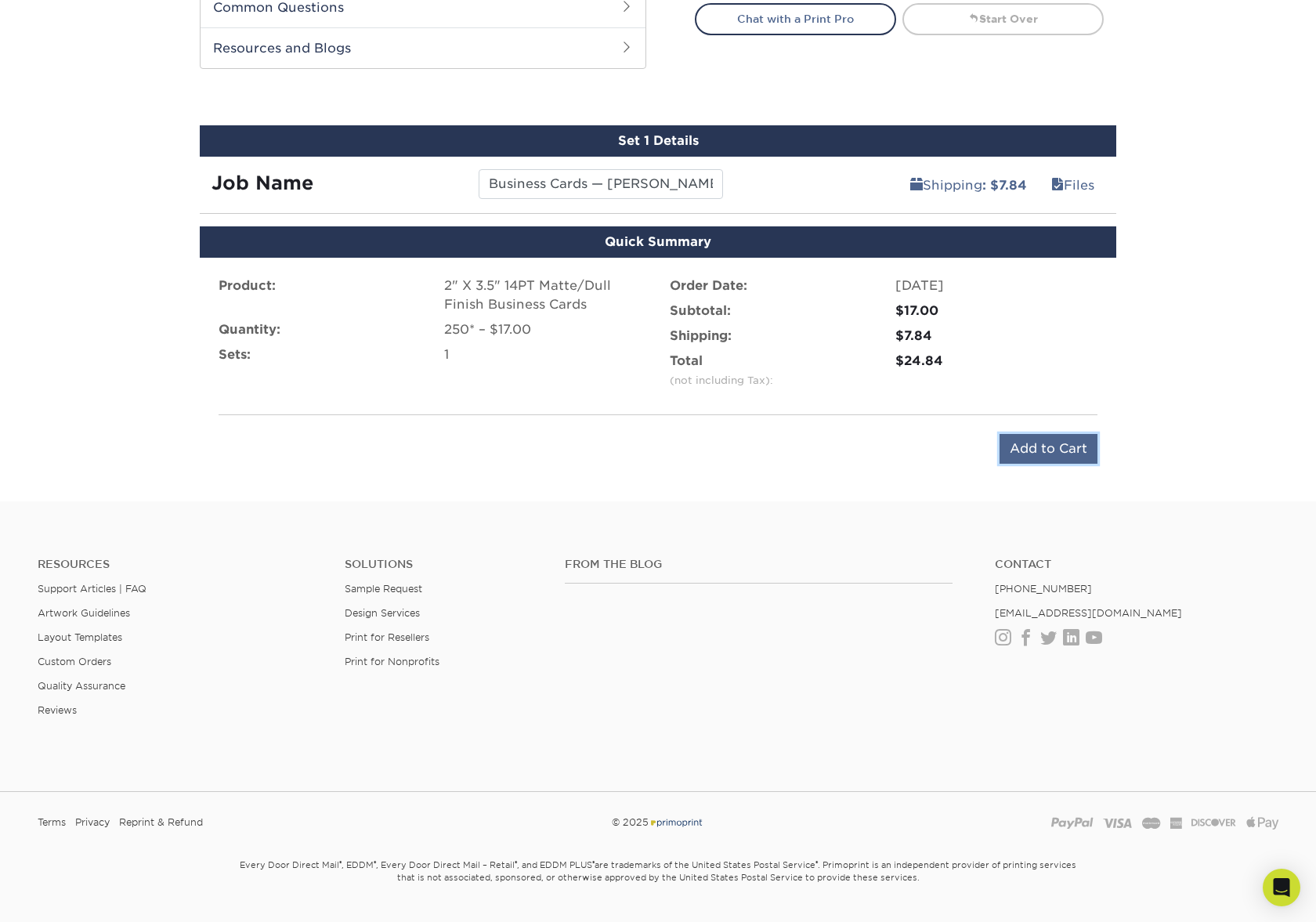
click at [1074, 452] on input "Add to Cart" at bounding box center [1049, 448] width 98 height 30
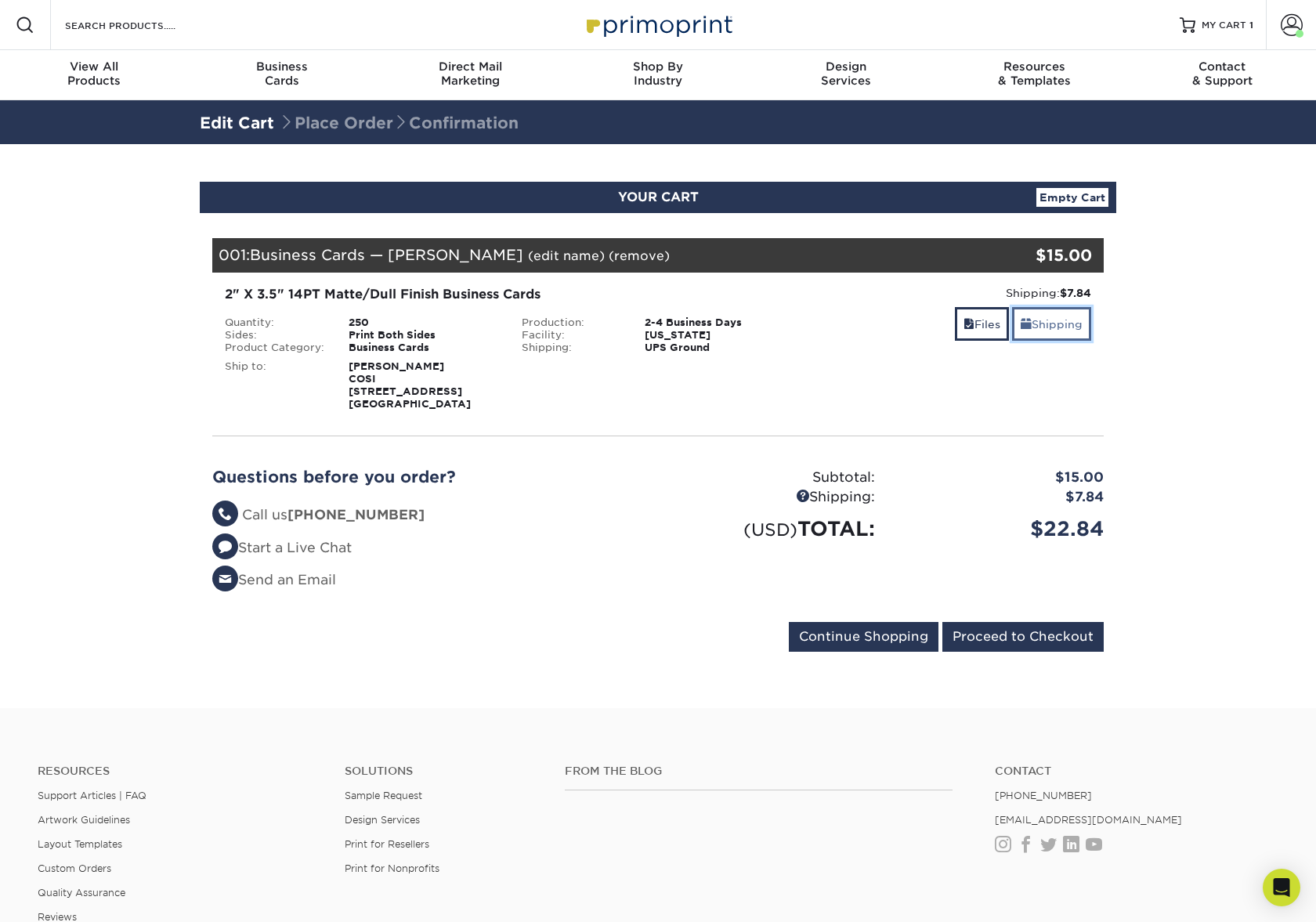
click at [1039, 327] on link "Shipping" at bounding box center [1052, 324] width 80 height 34
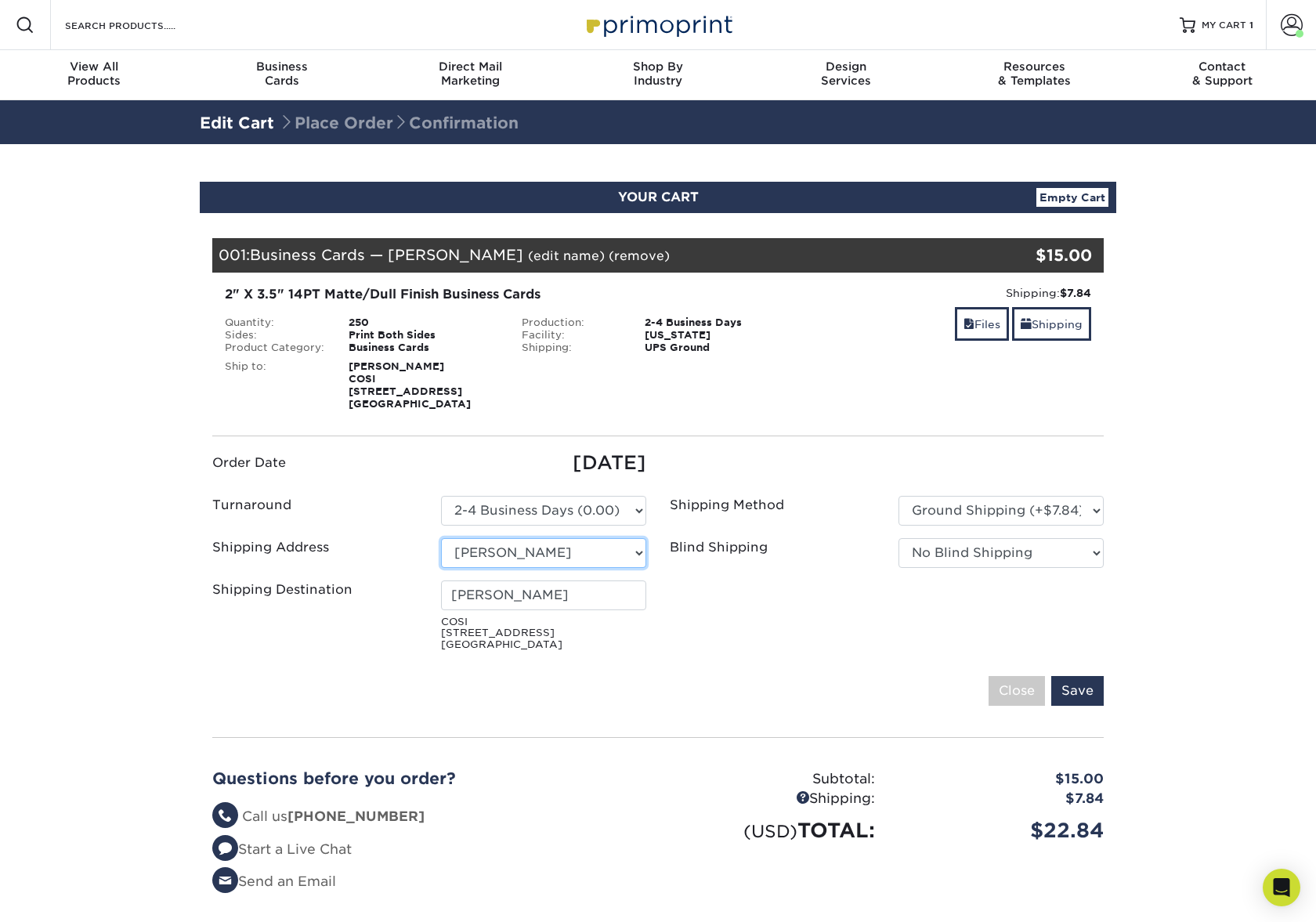
click at [626, 543] on select "Select One [PERSON_NAME] [PERSON_NAME] Printing [PERSON_NAME] [PERSON_NAME] [PE…" at bounding box center [544, 552] width 206 height 30
select select "257159"
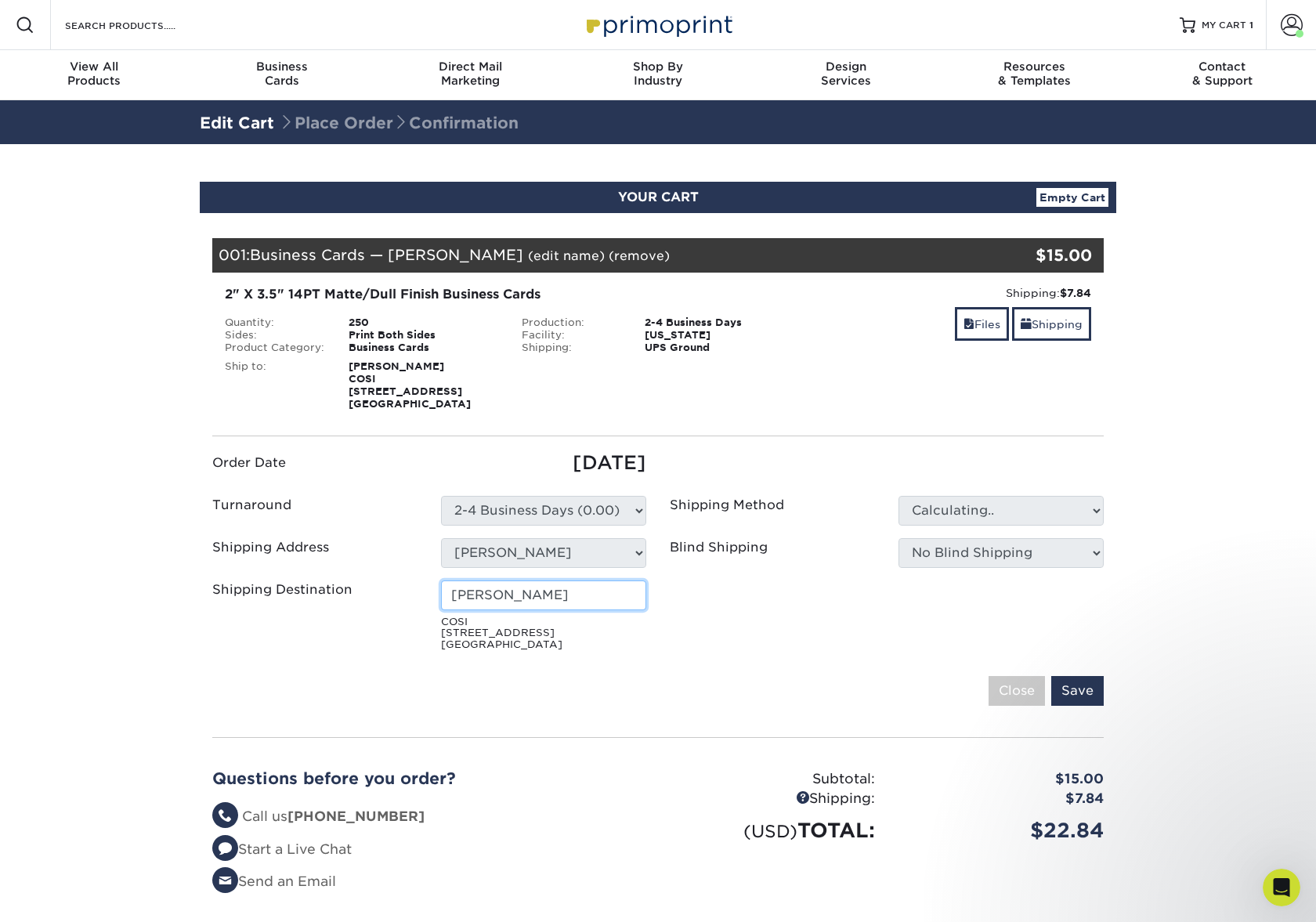
click at [600, 596] on input "[PERSON_NAME]" at bounding box center [544, 595] width 206 height 30
click at [596, 595] on input "[PERSON_NAME]" at bounding box center [544, 595] width 206 height 30
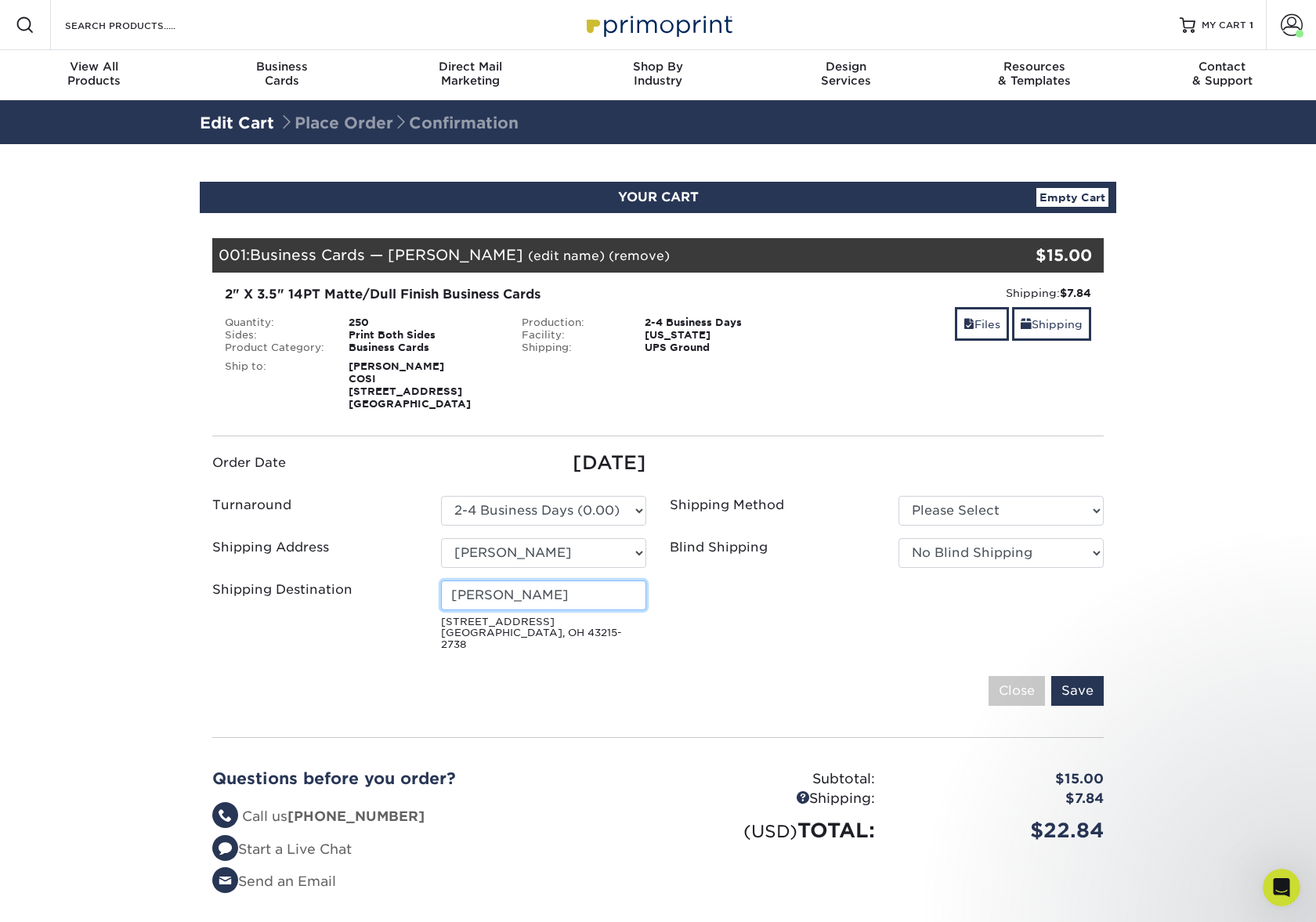
type input "[PERSON_NAME]"
click at [739, 617] on ul "Order Date [DATE] Turnaround Please Select Select One" at bounding box center [658, 553] width 915 height 208
drag, startPoint x: 1073, startPoint y: 677, endPoint x: 1061, endPoint y: 676, distance: 12.0
click at [1073, 677] on input "Save" at bounding box center [1077, 690] width 52 height 30
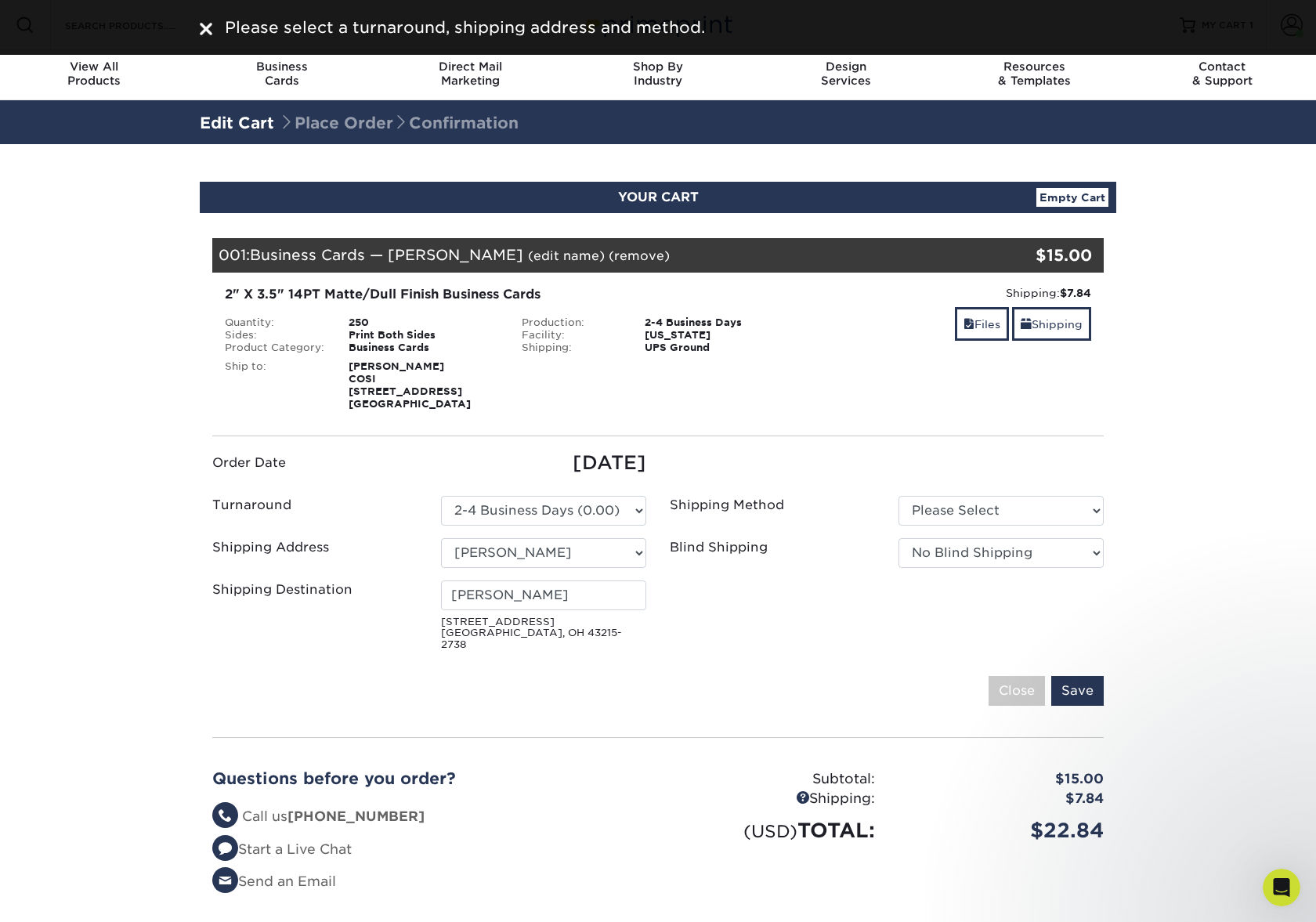
click at [974, 525] on div "Shipping Method Please Select Ground Shipping (+$7.84)" at bounding box center [886, 513] width 458 height 36
click at [962, 517] on select "Please Select Ground Shipping (+$7.84) 3 Day Shipping Service (+$15.36)" at bounding box center [1001, 510] width 206 height 30
select select "03"
click at [898, 496] on select "Please Select Ground Shipping (+$7.84) 3 Day Shipping Service (+$15.36)" at bounding box center [1001, 510] width 206 height 30
click at [1078, 676] on input "Save" at bounding box center [1077, 690] width 52 height 30
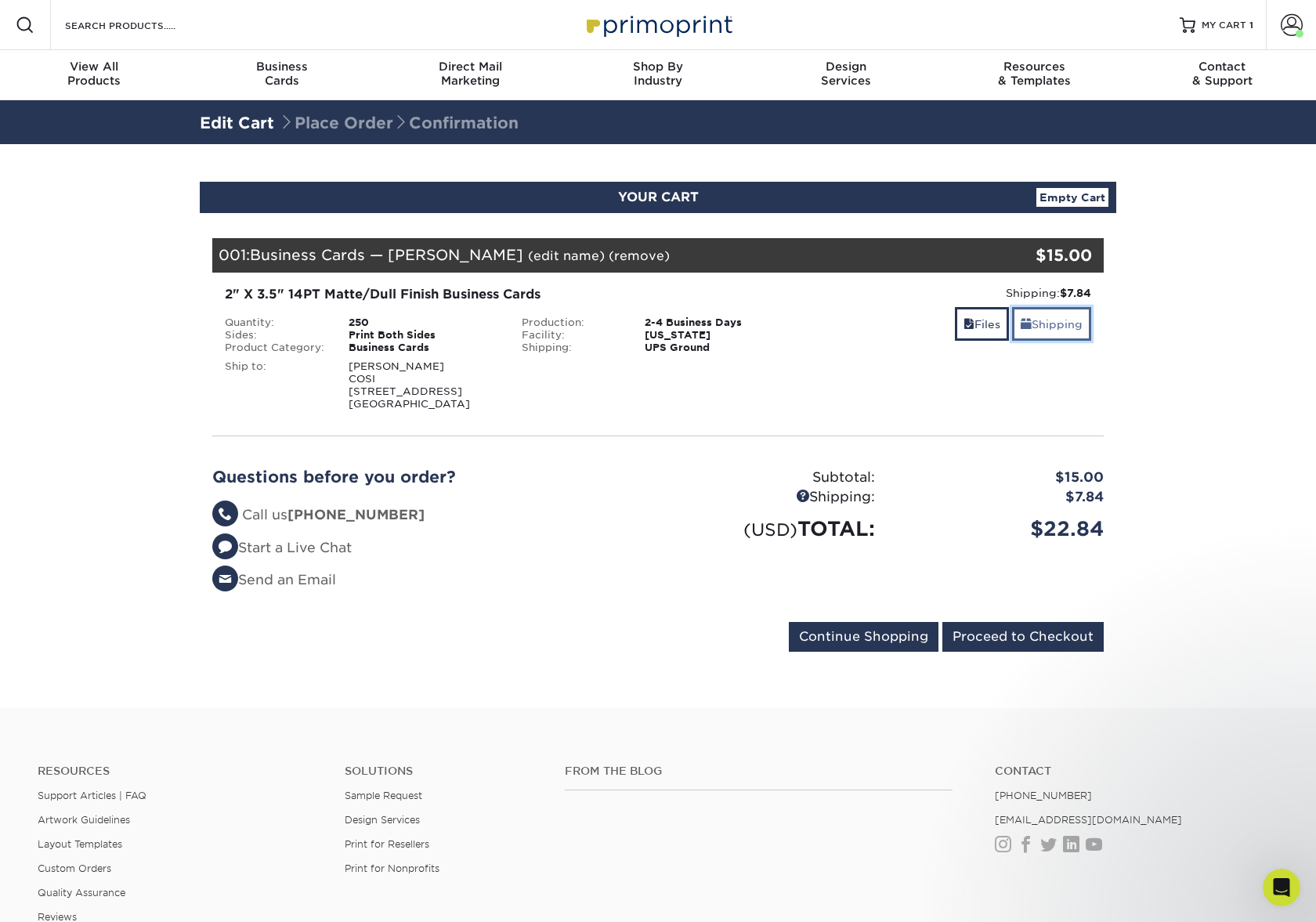
click at [1061, 333] on link "Shipping" at bounding box center [1052, 324] width 80 height 34
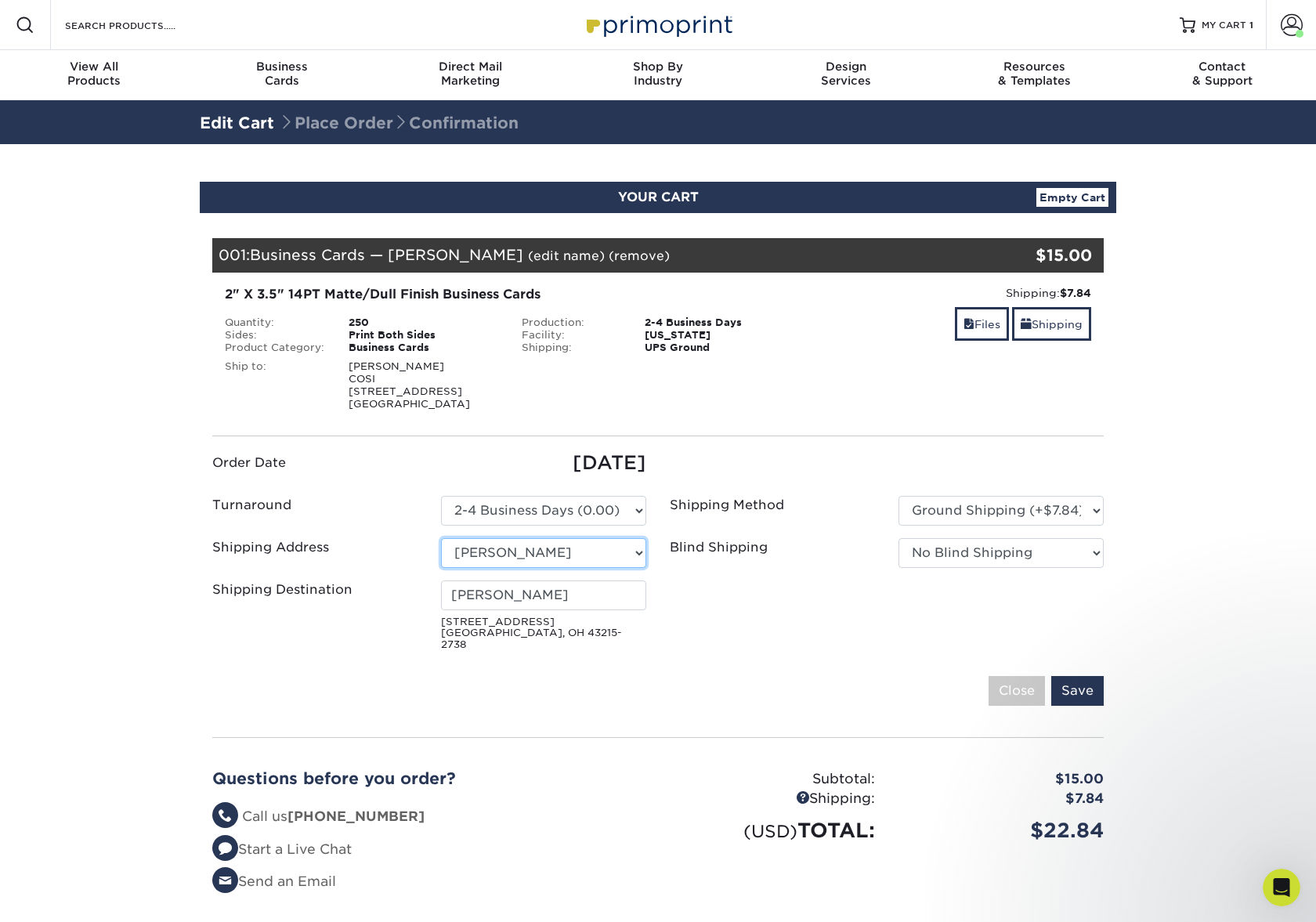
click at [641, 551] on select "Select One [PERSON_NAME] [PERSON_NAME] Printing [PERSON_NAME] [PERSON_NAME] [PE…" at bounding box center [544, 552] width 206 height 30
click at [1094, 676] on input "Save" at bounding box center [1077, 690] width 52 height 30
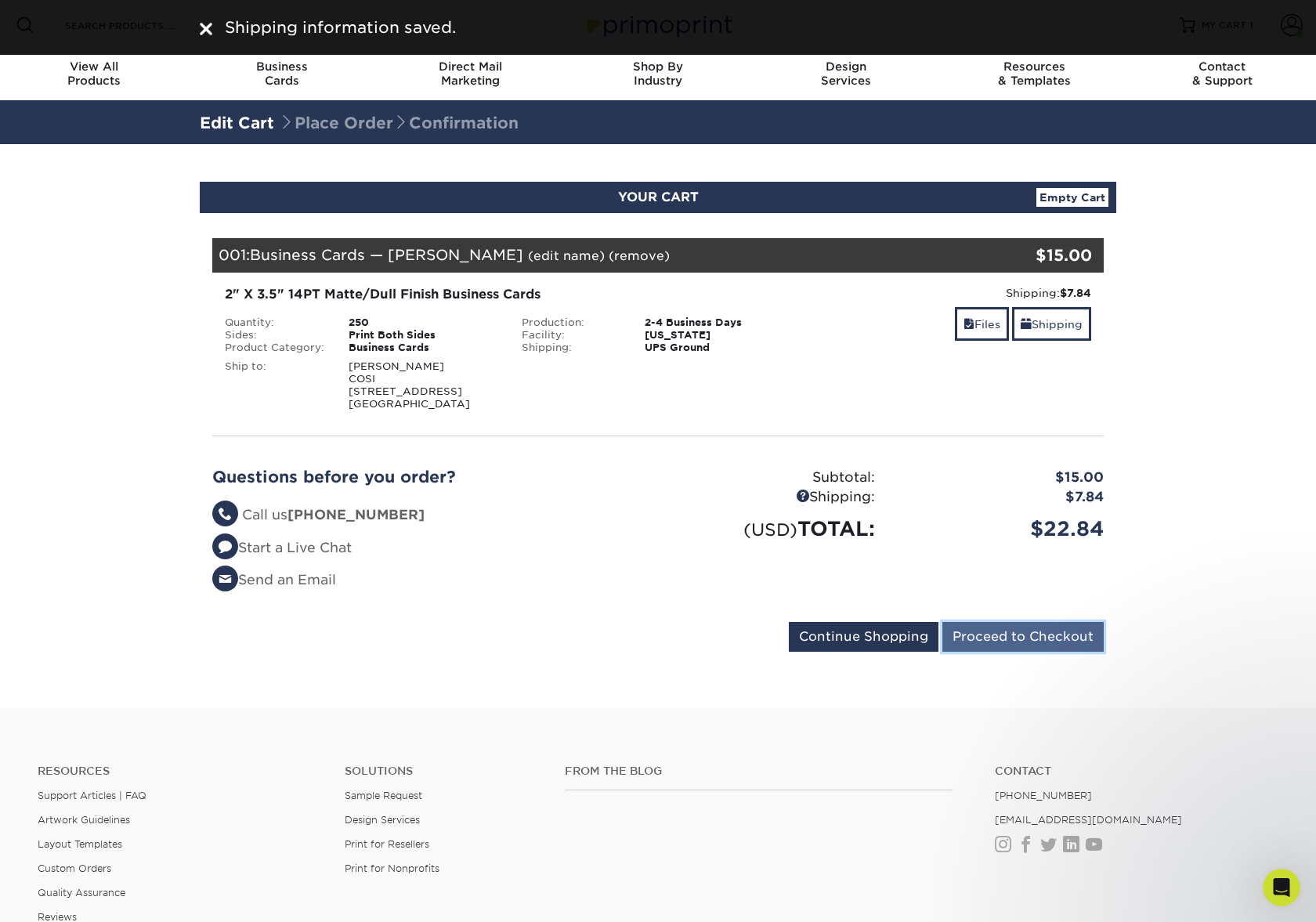
click at [1016, 631] on input "Proceed to Checkout" at bounding box center [1023, 636] width 162 height 30
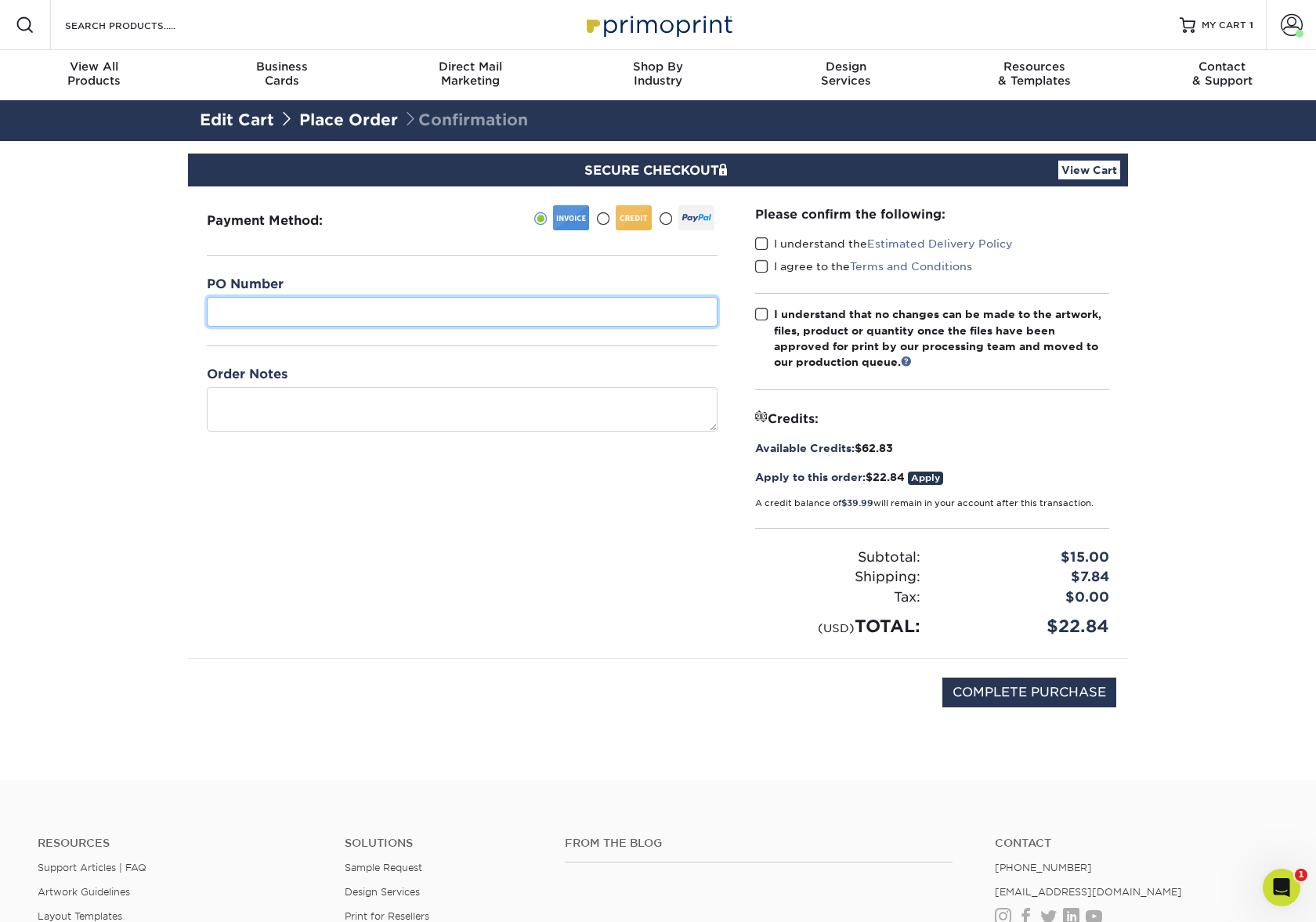
click at [342, 310] on input "text" at bounding box center [463, 311] width 511 height 30
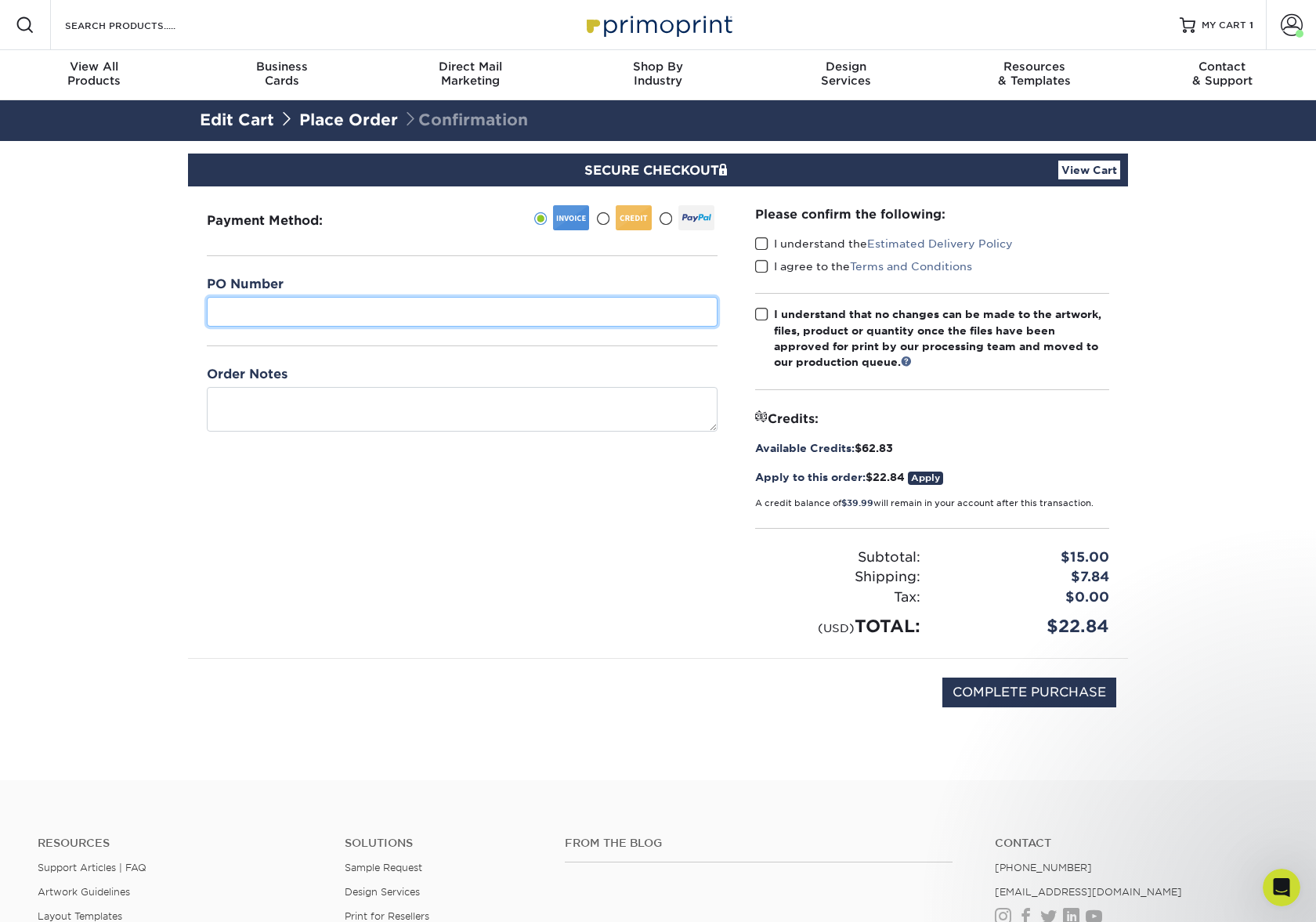
paste input "60140-10580-000"
type input "60140-10580-000"
click at [807, 244] on label "I understand the Estimated Delivery Policy" at bounding box center [884, 244] width 258 height 16
click at [0, 0] on input "I understand the Estimated Delivery Policy" at bounding box center [0, 0] width 0 height 0
click at [807, 259] on label "I agree to the Terms and Conditions" at bounding box center [864, 266] width 217 height 16
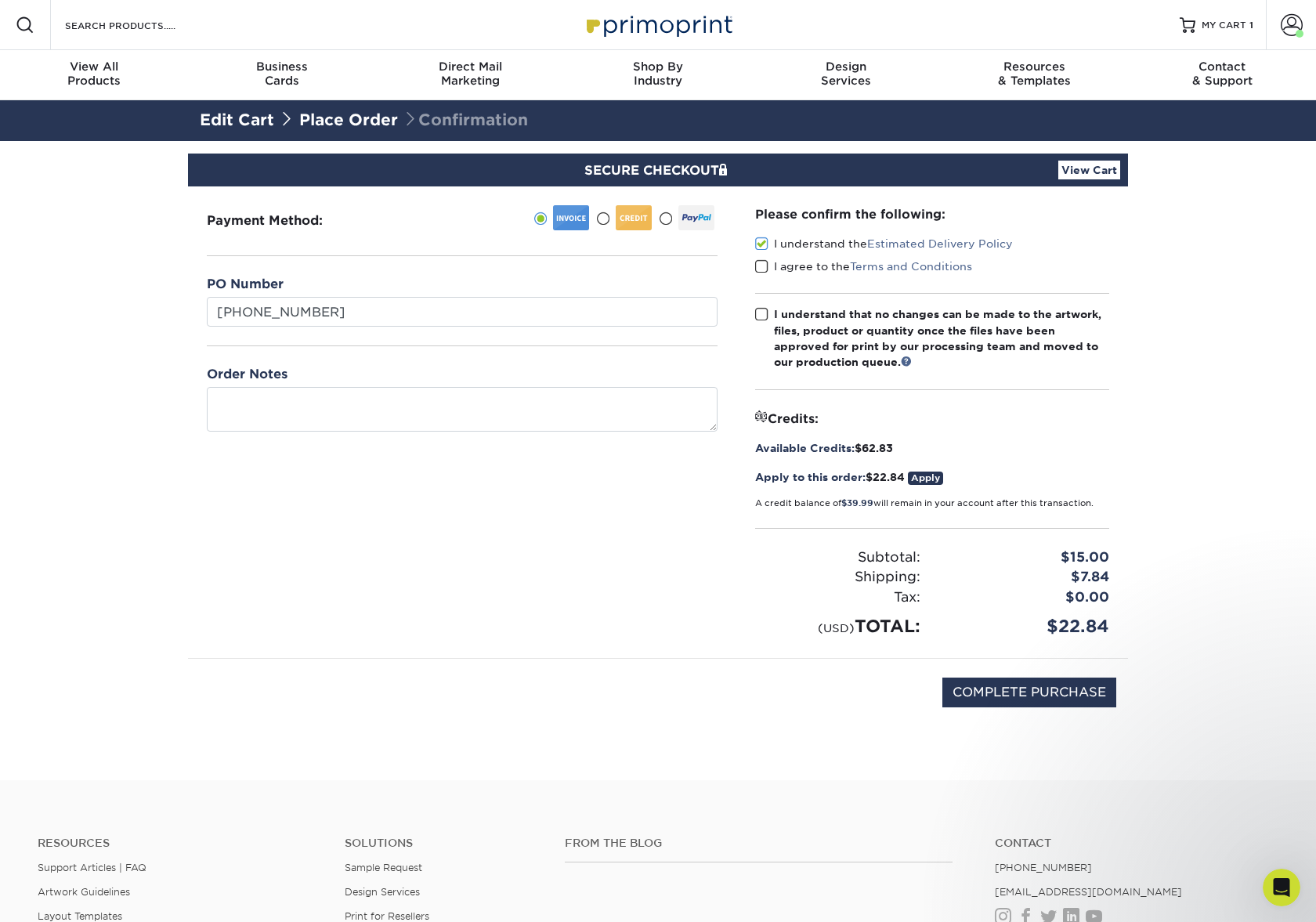
click at [0, 0] on input "I agree to the Terms and Conditions" at bounding box center [0, 0] width 0 height 0
click at [815, 313] on div "I understand that no changes can be made to the artwork, files, product or quan…" at bounding box center [941, 338] width 335 height 64
click at [0, 0] on input "I understand that no changes can be made to the artwork, files, product or quan…" at bounding box center [0, 0] width 0 height 0
click at [1040, 690] on input "COMPLETE PURCHASE" at bounding box center [1029, 692] width 174 height 30
type input "PROCESSING, PLEASE WAIT..."
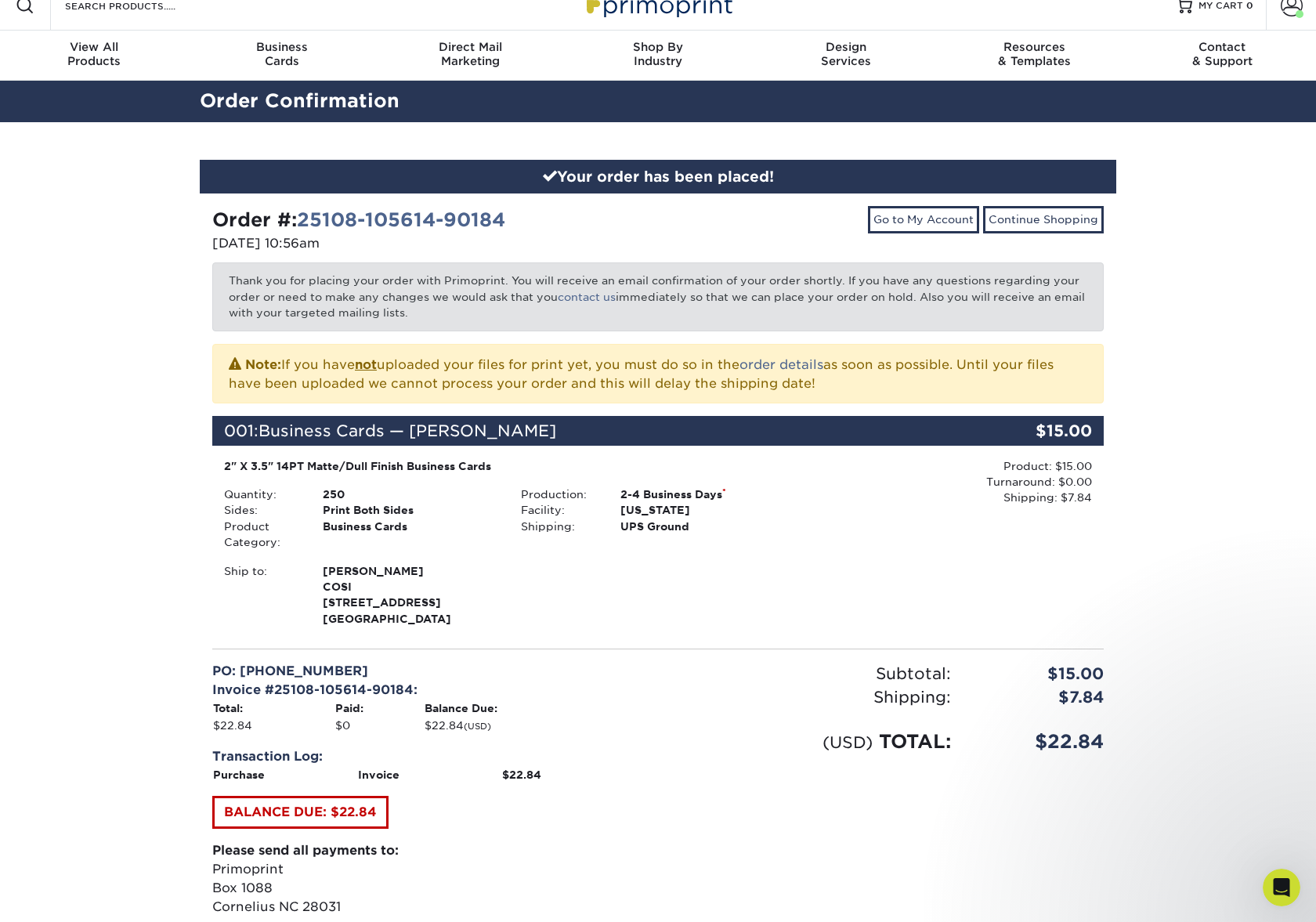
scroll to position [486, 0]
